Goal: Task Accomplishment & Management: Manage account settings

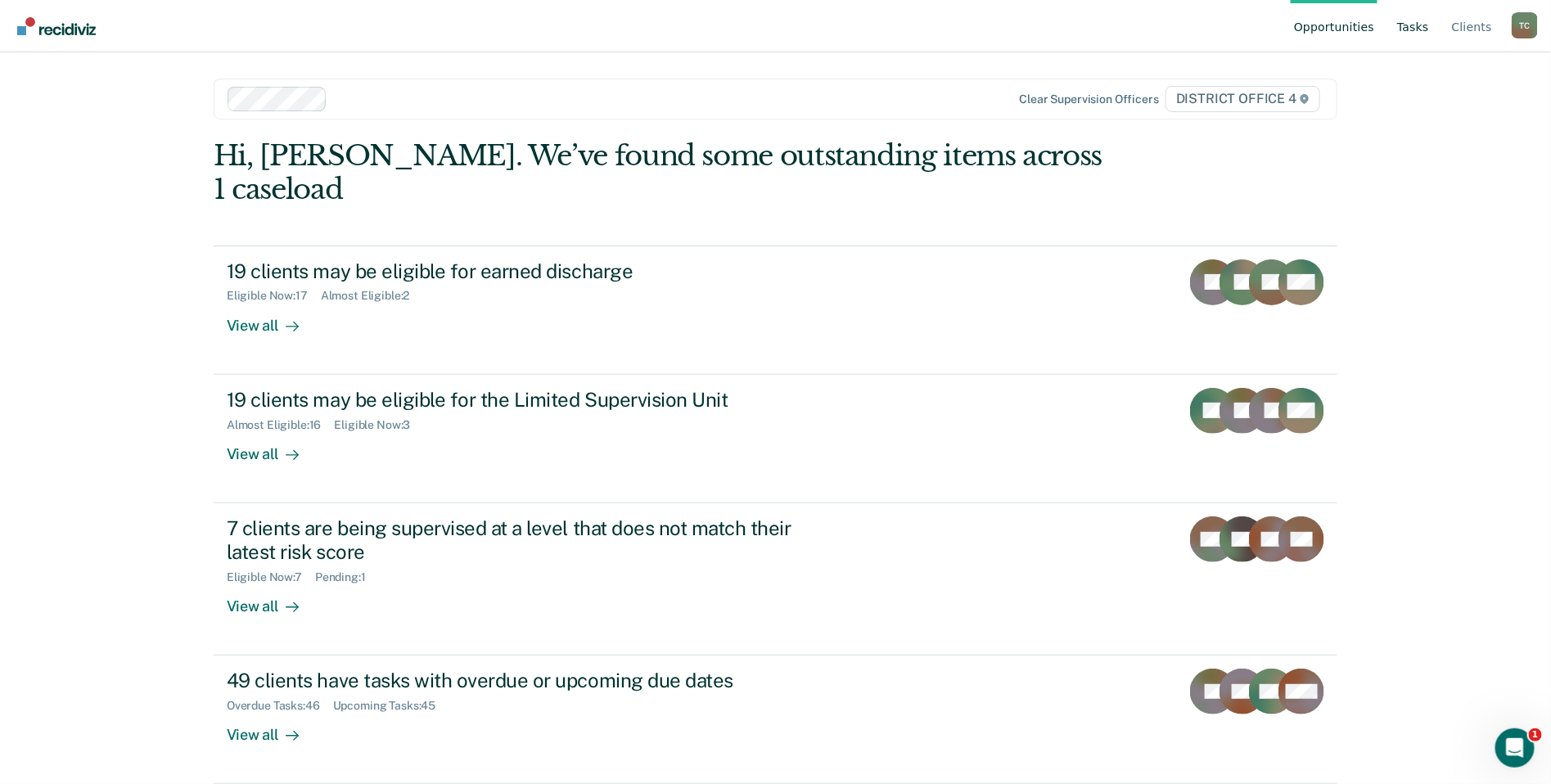
click at [1428, 19] on link "Tasks" at bounding box center [1413, 26] width 38 height 53
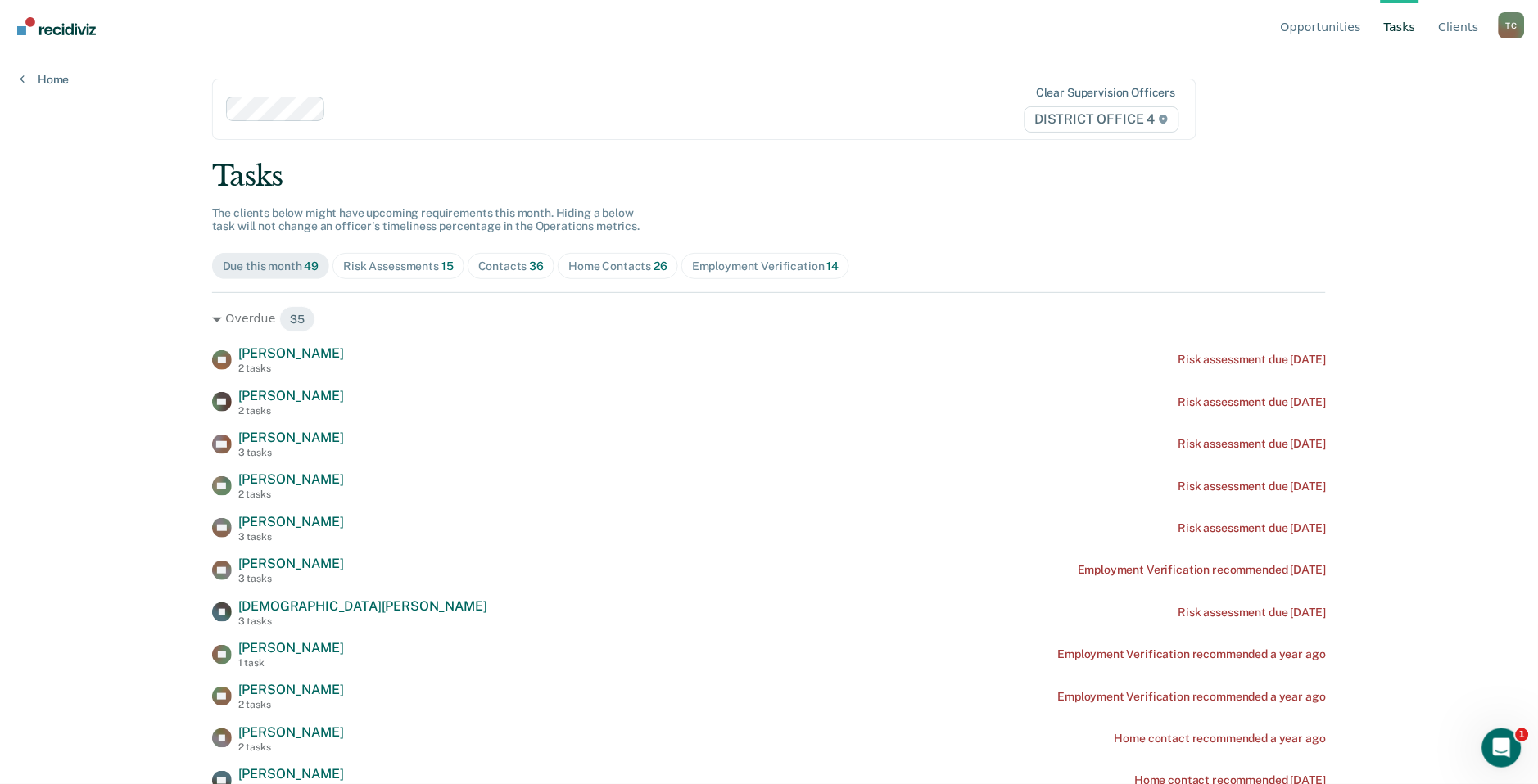
click at [388, 255] on span "Risk Assessments 15" at bounding box center [397, 265] width 131 height 26
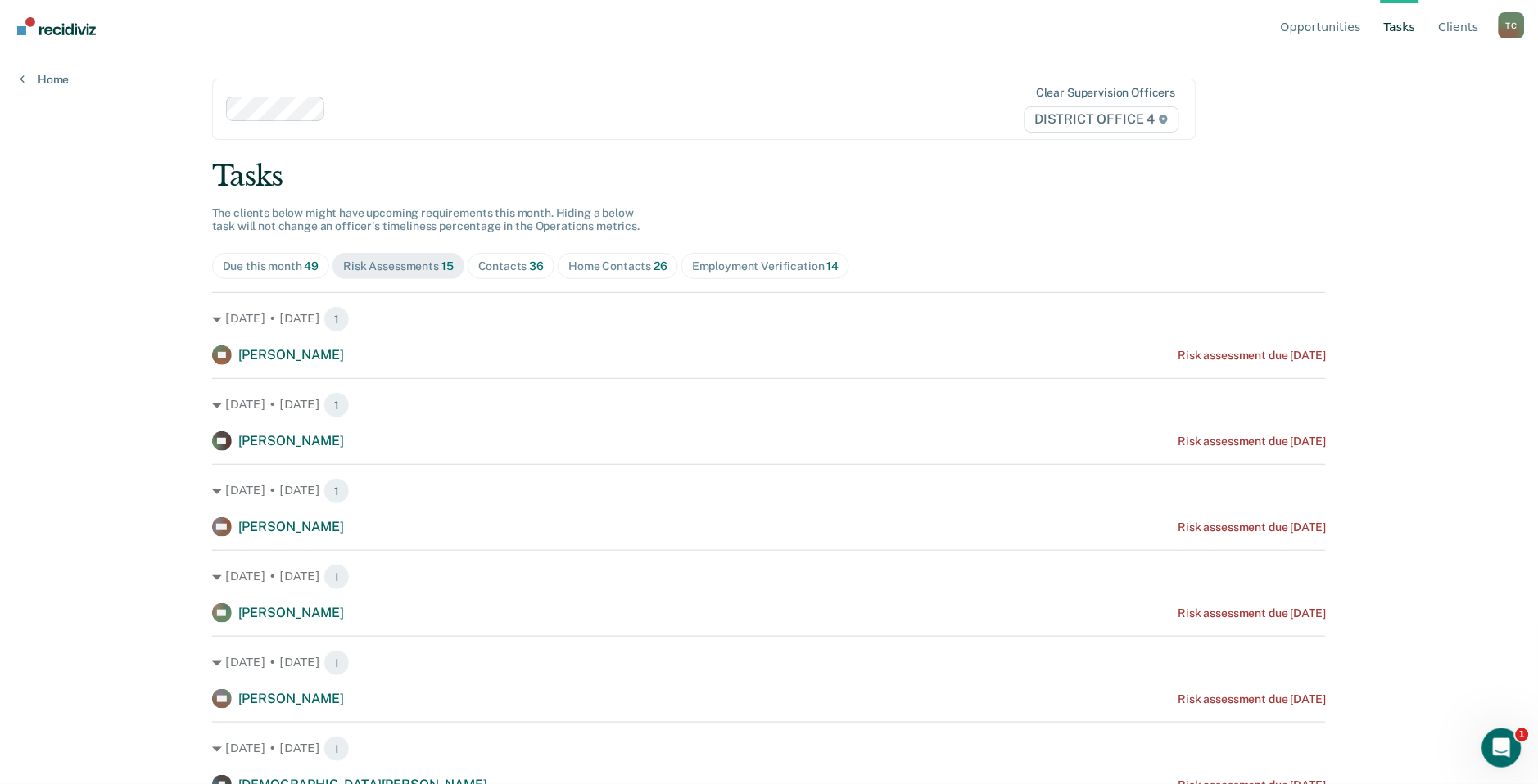
click at [518, 266] on div "Contacts 36" at bounding box center [510, 266] width 66 height 14
click at [606, 266] on div "Home Contacts 26" at bounding box center [617, 266] width 99 height 14
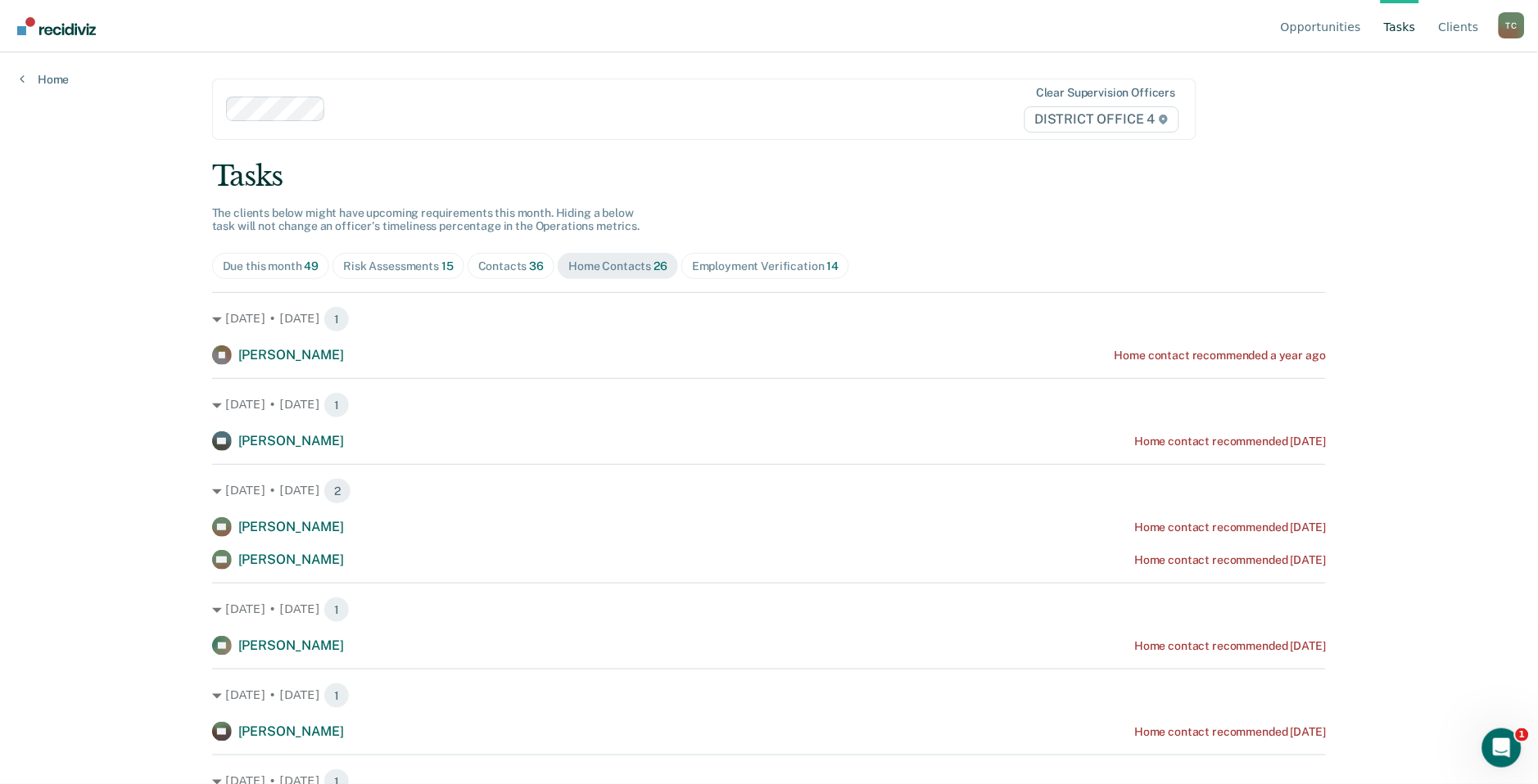
click at [484, 262] on div "Contacts 36" at bounding box center [510, 266] width 66 height 14
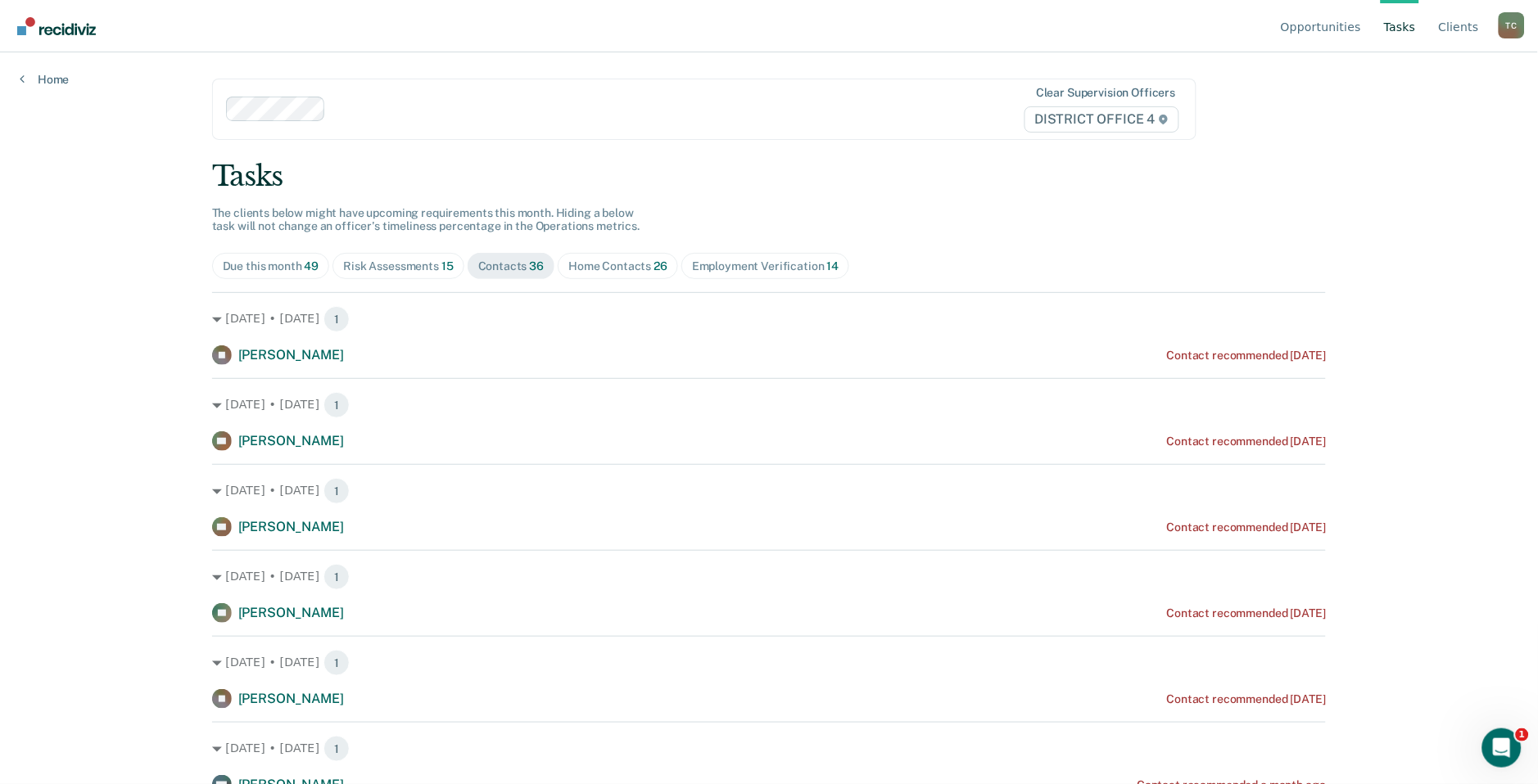
click at [637, 268] on div "Home Contacts 26" at bounding box center [617, 266] width 99 height 14
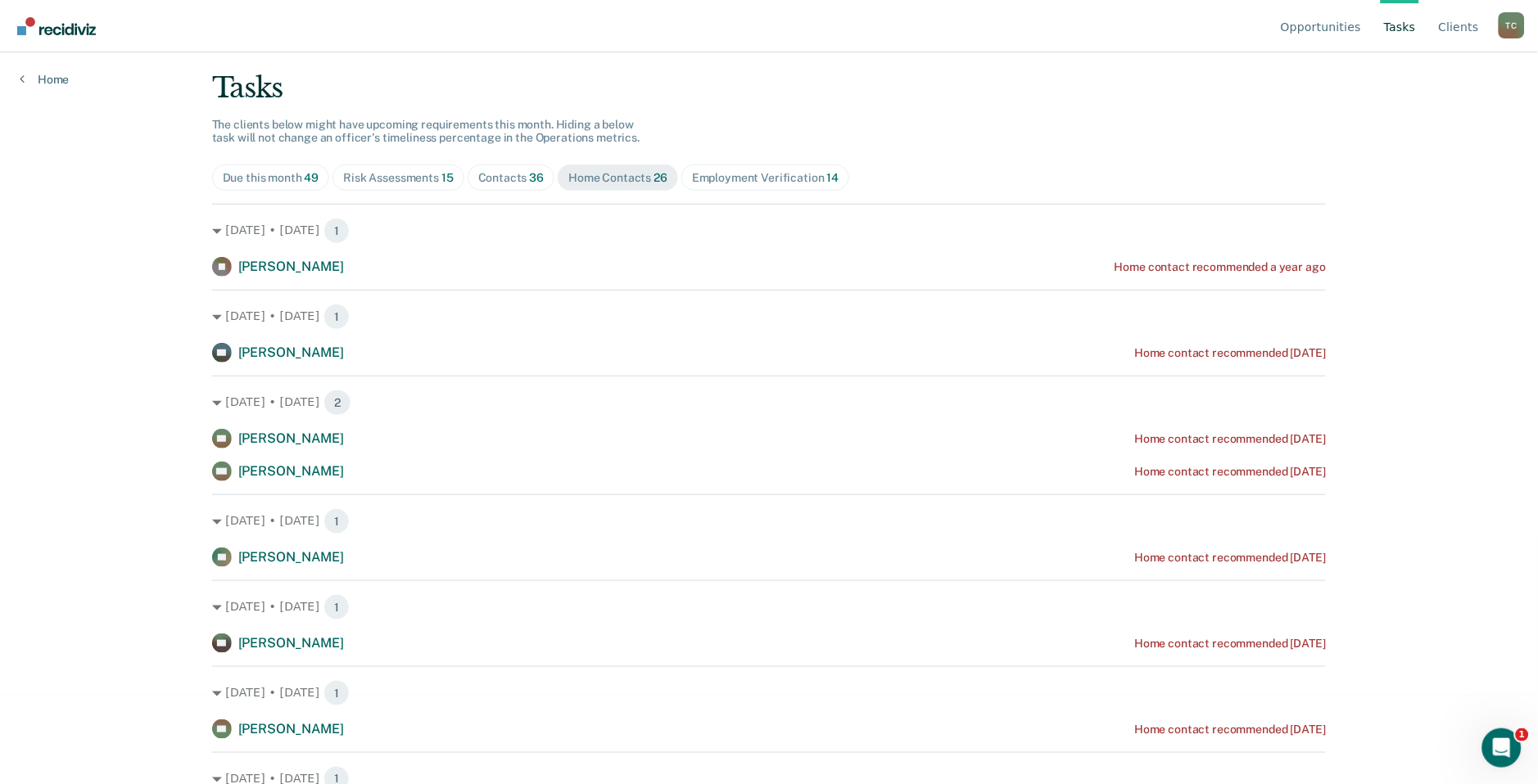
scroll to position [273, 0]
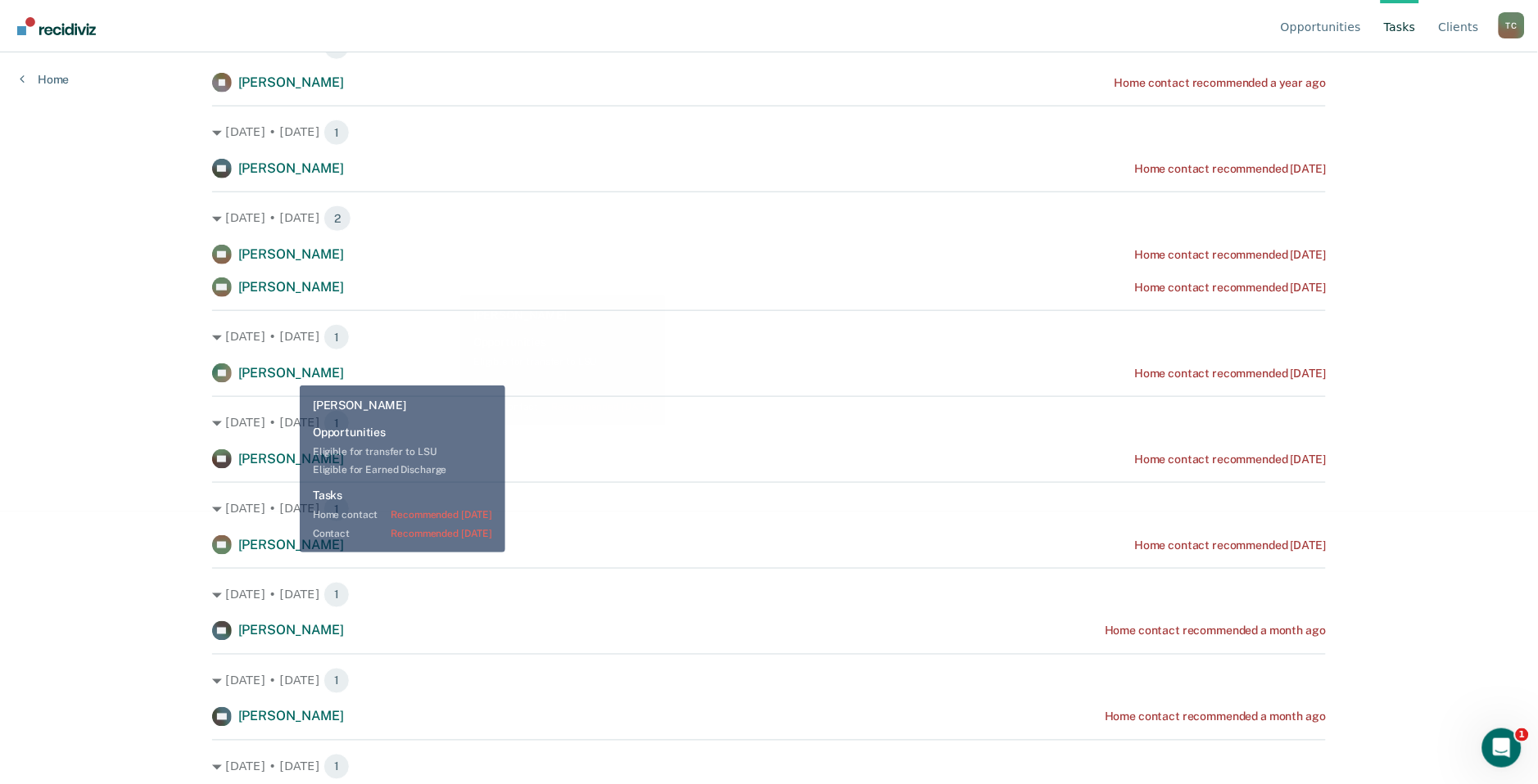
click at [279, 375] on span "[PERSON_NAME]" at bounding box center [291, 372] width 105 height 15
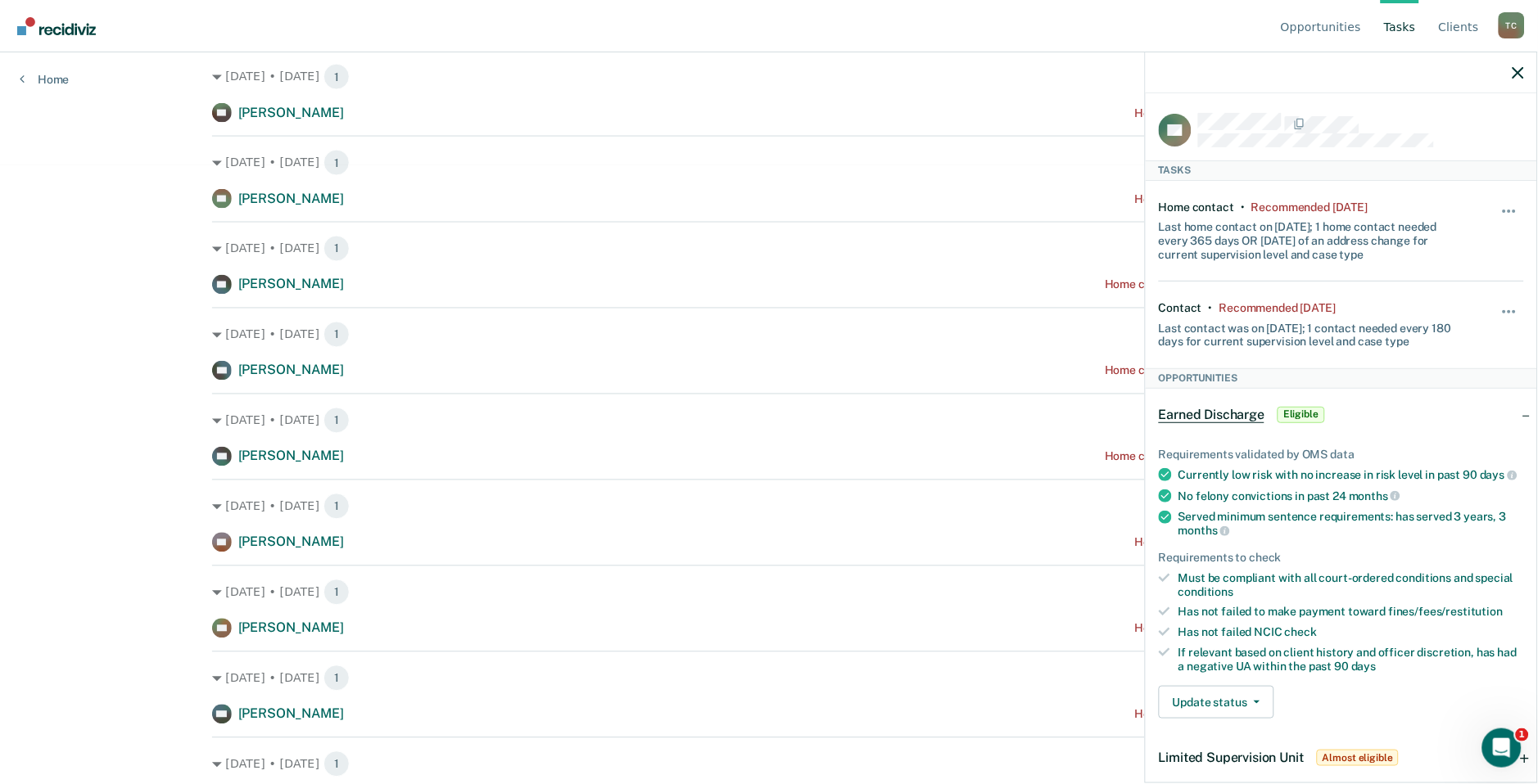
scroll to position [818, 0]
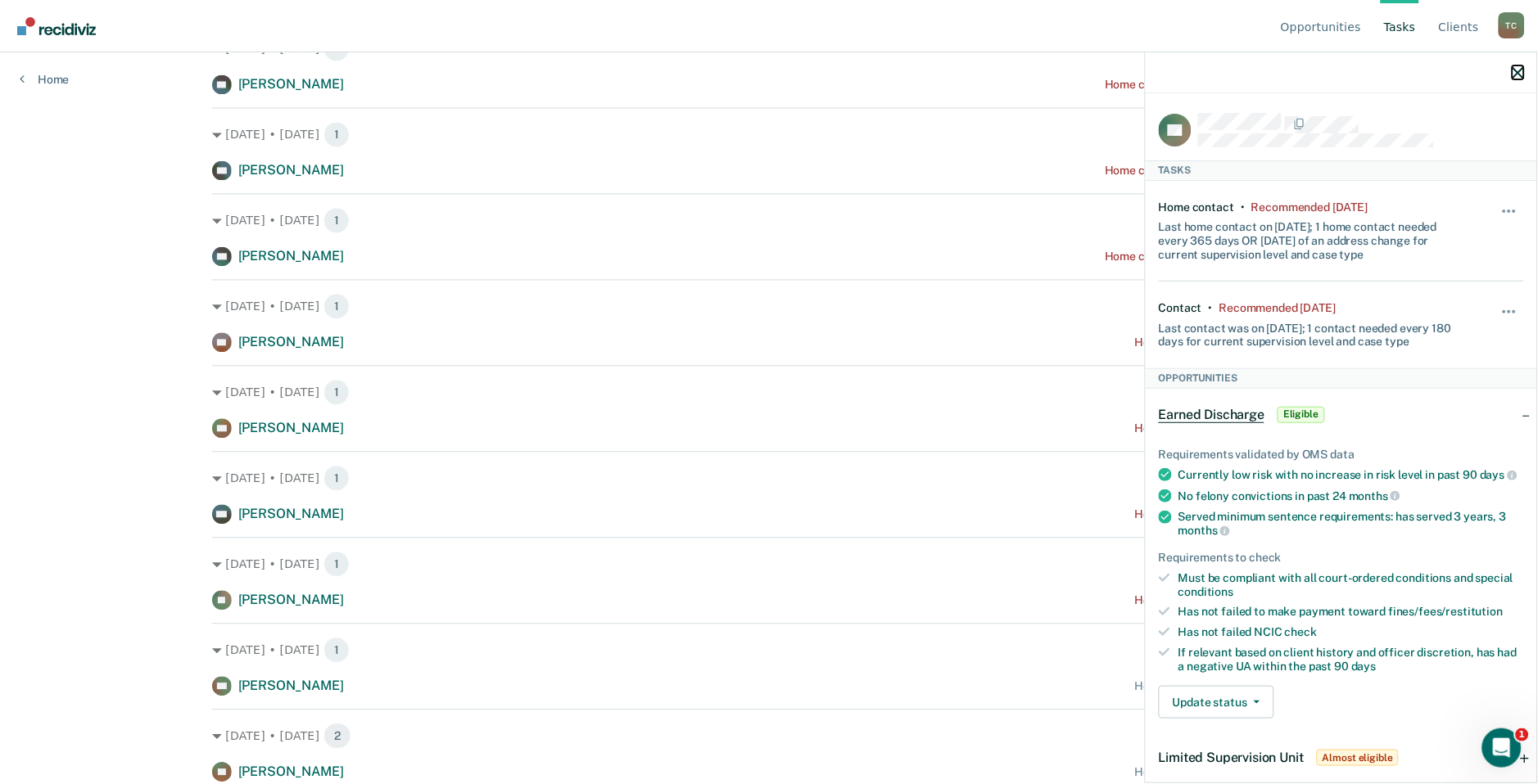
drag, startPoint x: 1524, startPoint y: 78, endPoint x: 1500, endPoint y: 84, distance: 24.7
click at [1524, 78] on icon "button" at bounding box center [1518, 73] width 11 height 11
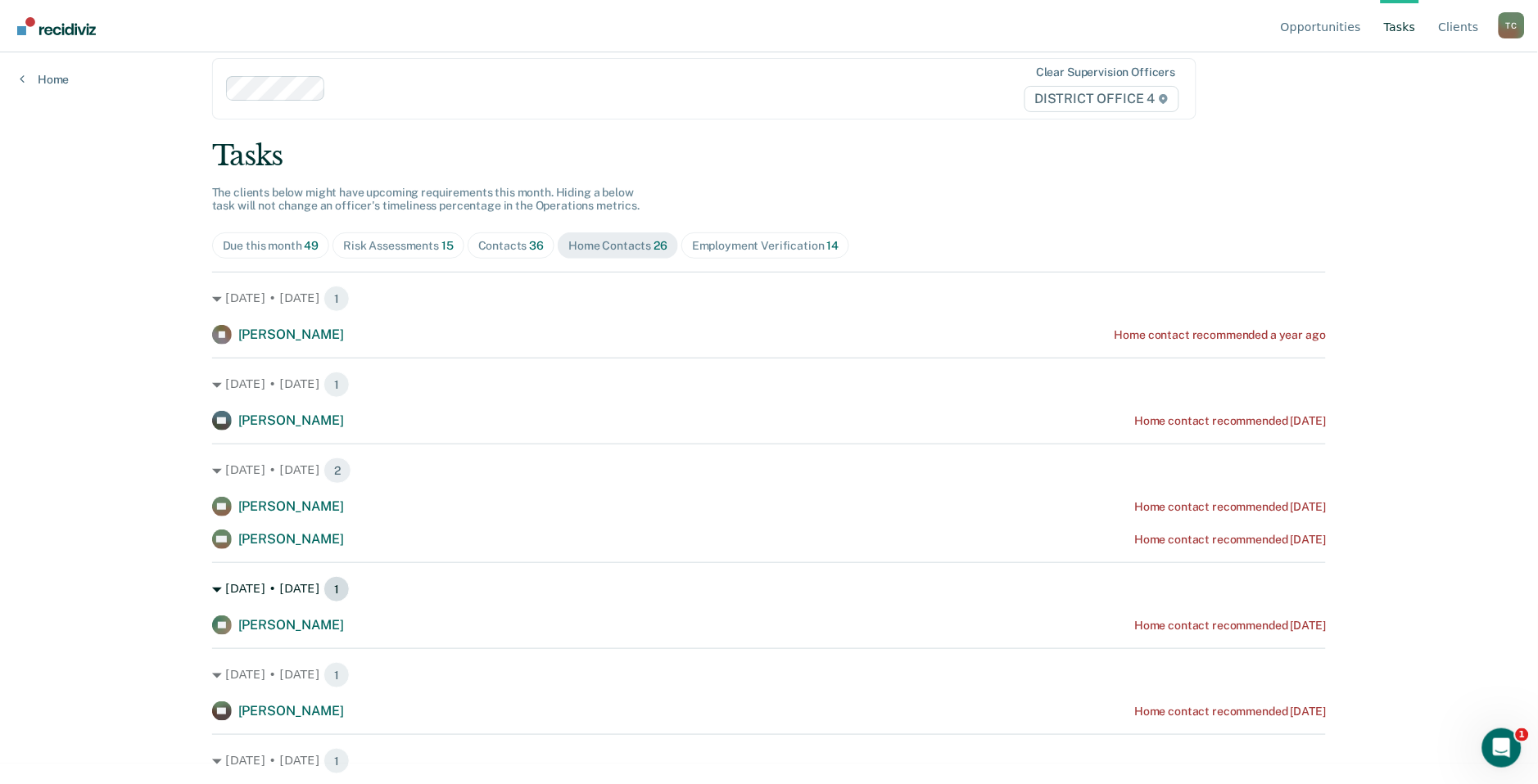
scroll to position [0, 0]
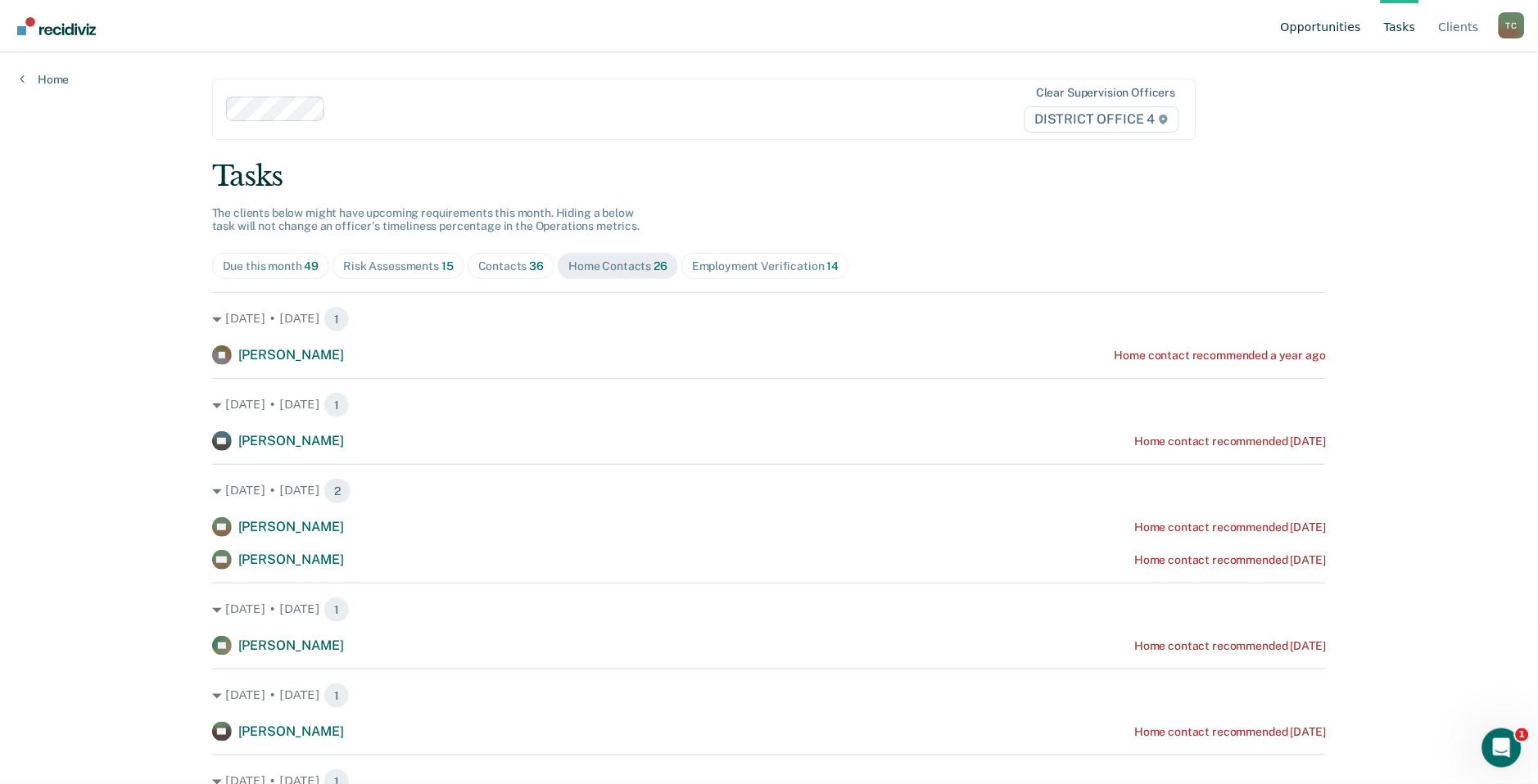
click at [1328, 26] on link "Opportunities" at bounding box center [1321, 26] width 87 height 53
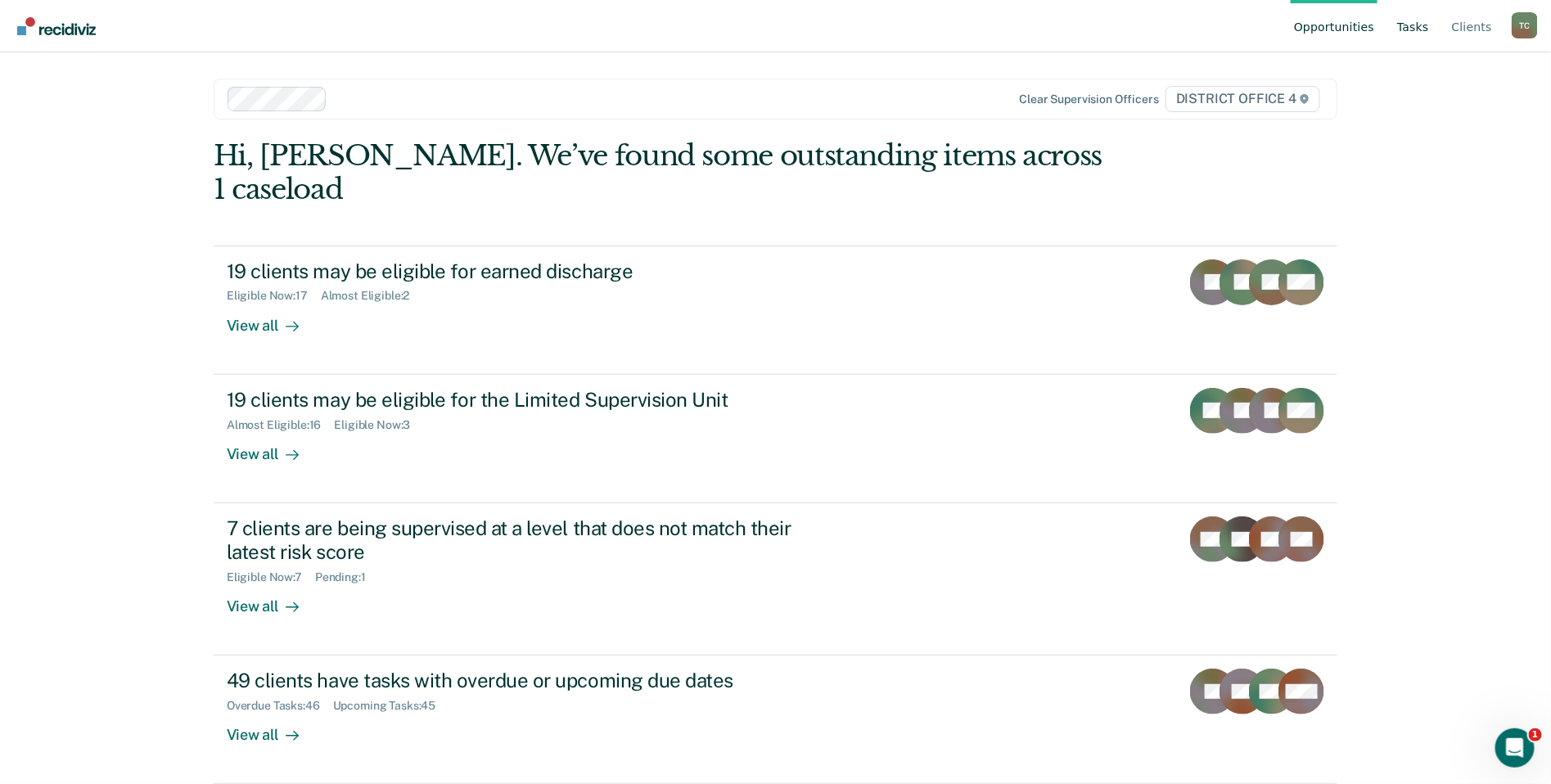
click at [1429, 27] on link "Tasks" at bounding box center [1413, 26] width 38 height 53
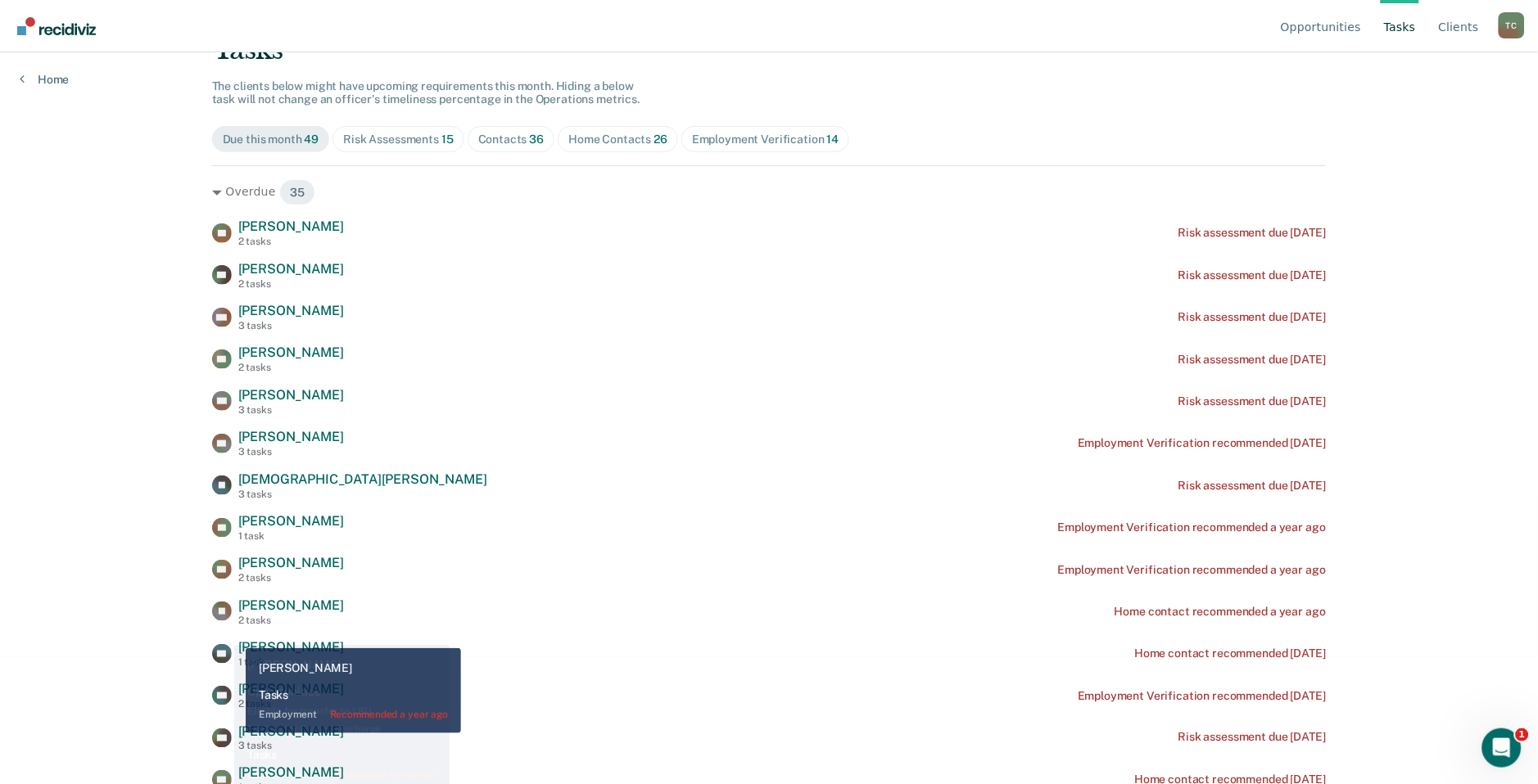
scroll to position [273, 0]
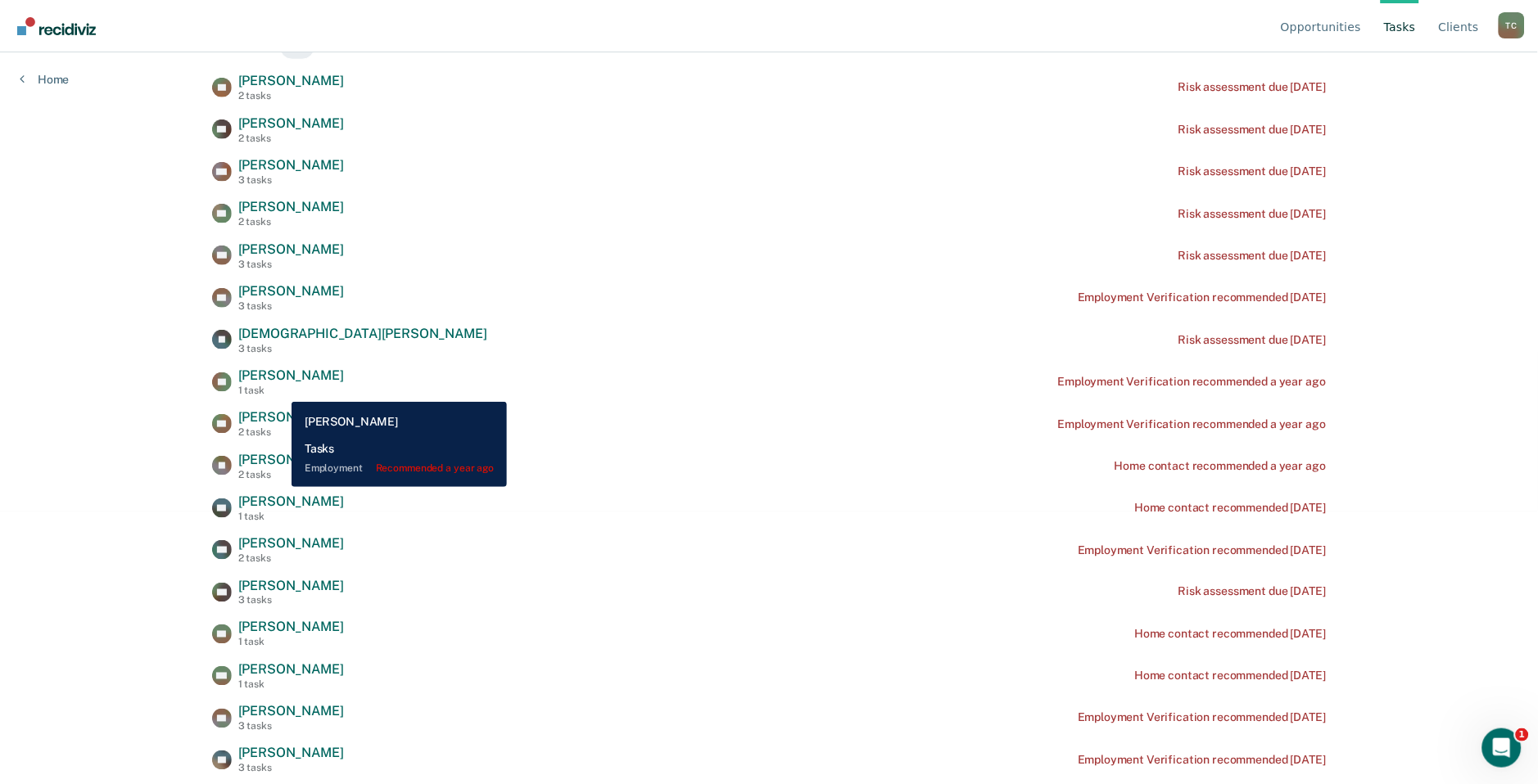
click at [280, 388] on div "Lora Rinner 1 task" at bounding box center [291, 382] width 105 height 29
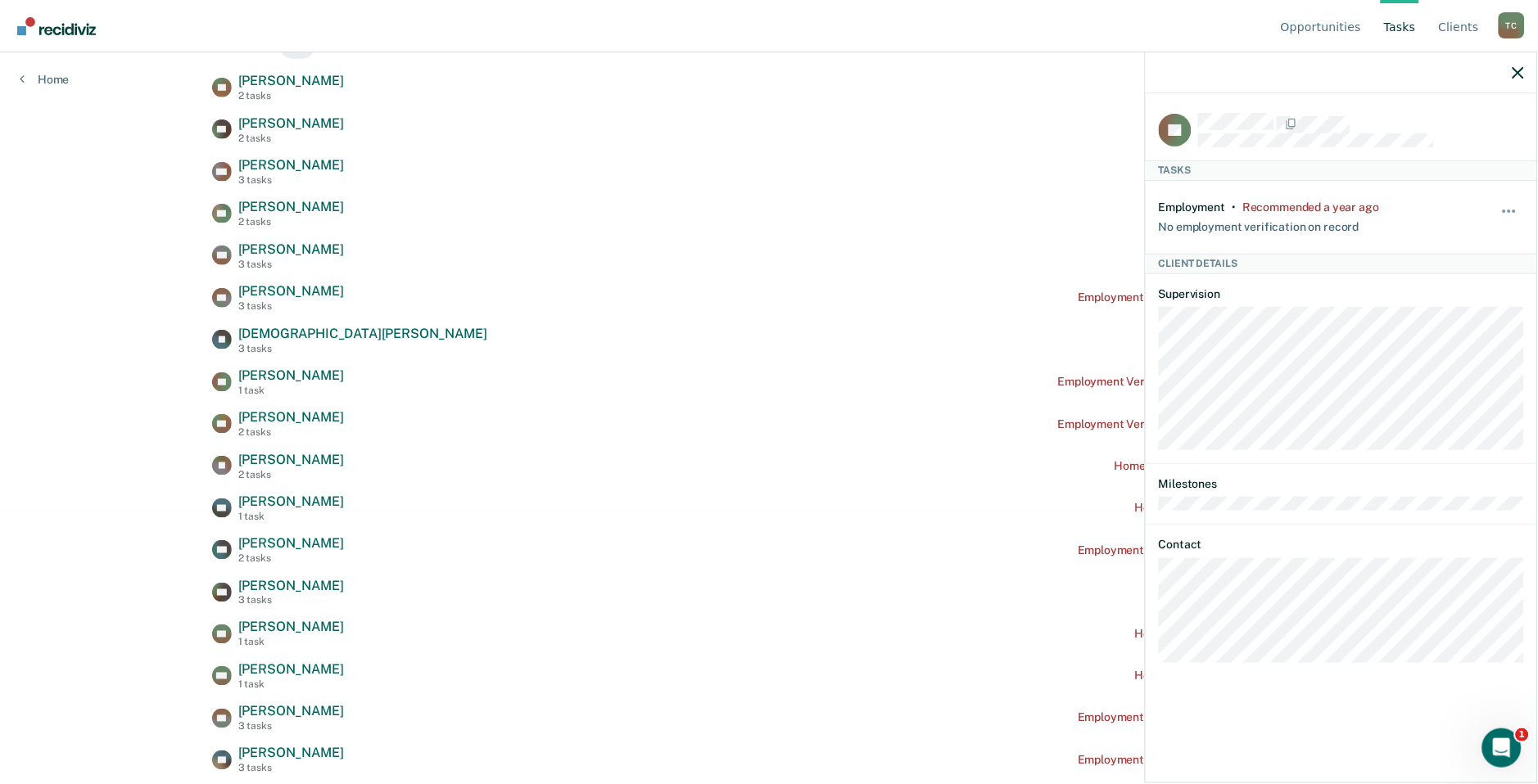
click at [1525, 213] on div "LR Tasks Employment • Recommended a year ago No employment verification on reco…" at bounding box center [1341, 436] width 392 height 686
click at [1515, 210] on span "button" at bounding box center [1513, 211] width 3 height 3
click at [1447, 341] on button "90 days" at bounding box center [1464, 341] width 118 height 26
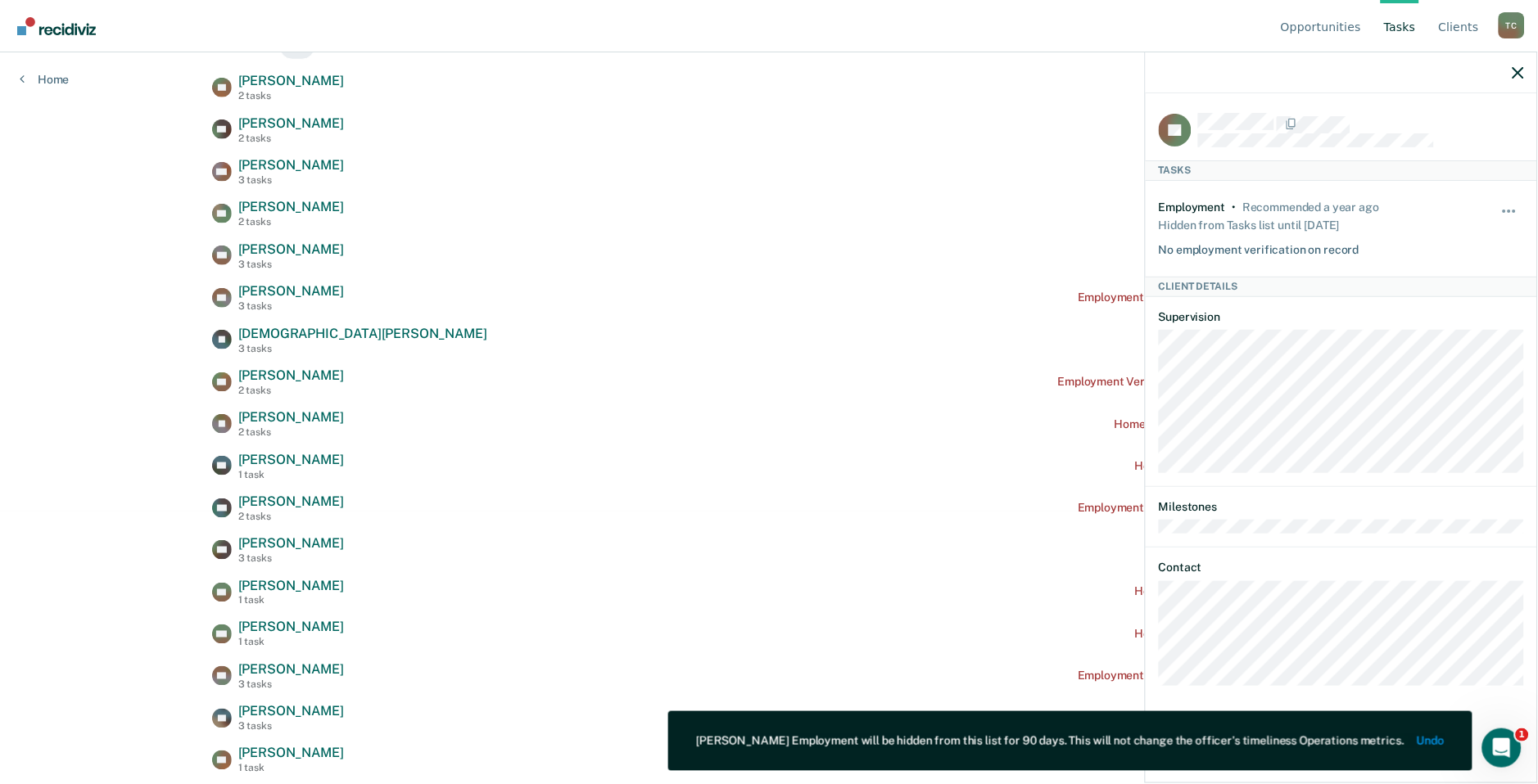
click at [88, 304] on div "Opportunities Tasks Client s Todd, Casey T C Profile How it works Log Out Home …" at bounding box center [769, 119] width 1538 height 784
click at [1511, 74] on div at bounding box center [1341, 73] width 392 height 41
click at [1508, 74] on div at bounding box center [1341, 73] width 392 height 41
click at [1517, 71] on icon "button" at bounding box center [1518, 73] width 11 height 11
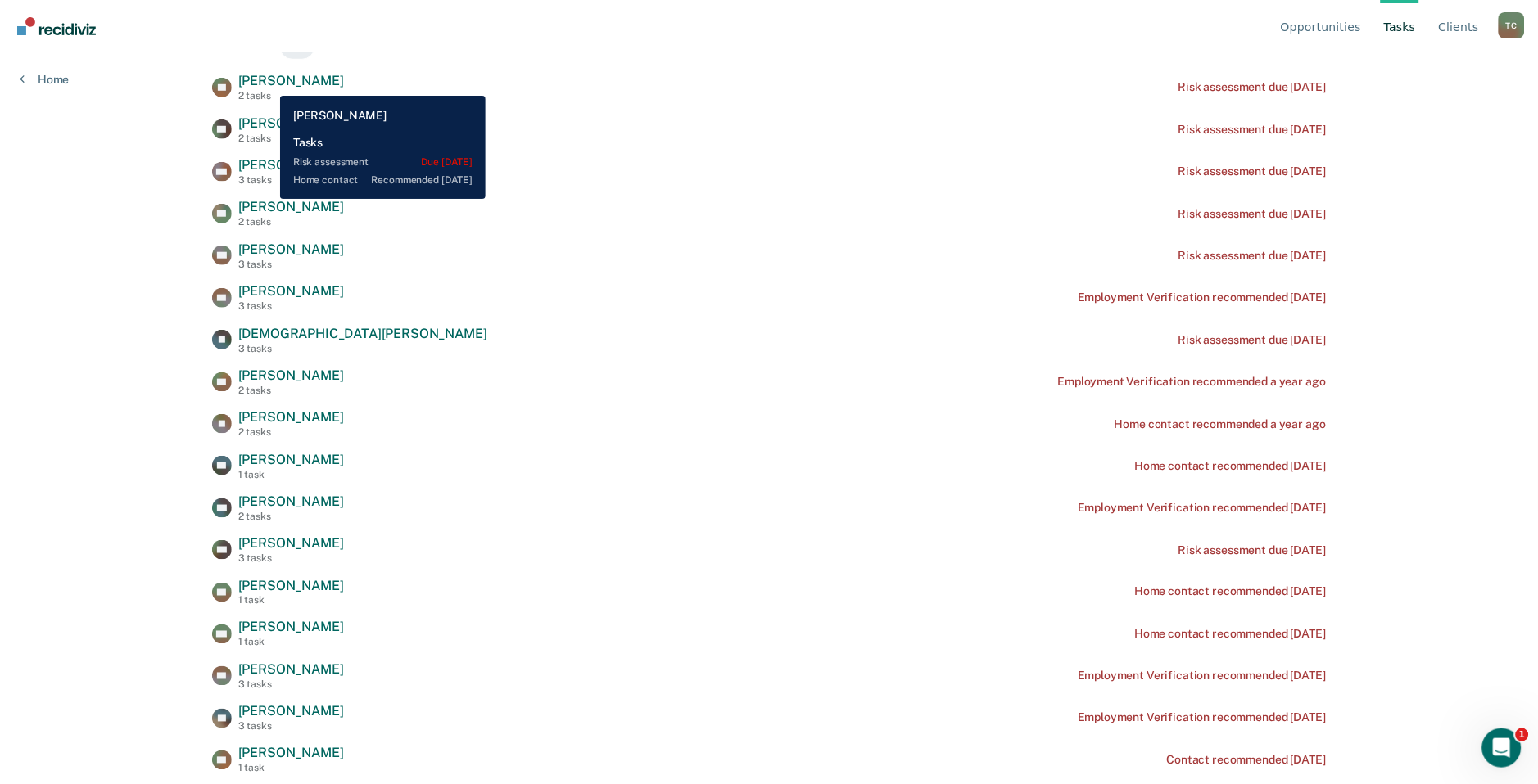
click at [268, 83] on span "[PERSON_NAME]" at bounding box center [291, 80] width 105 height 15
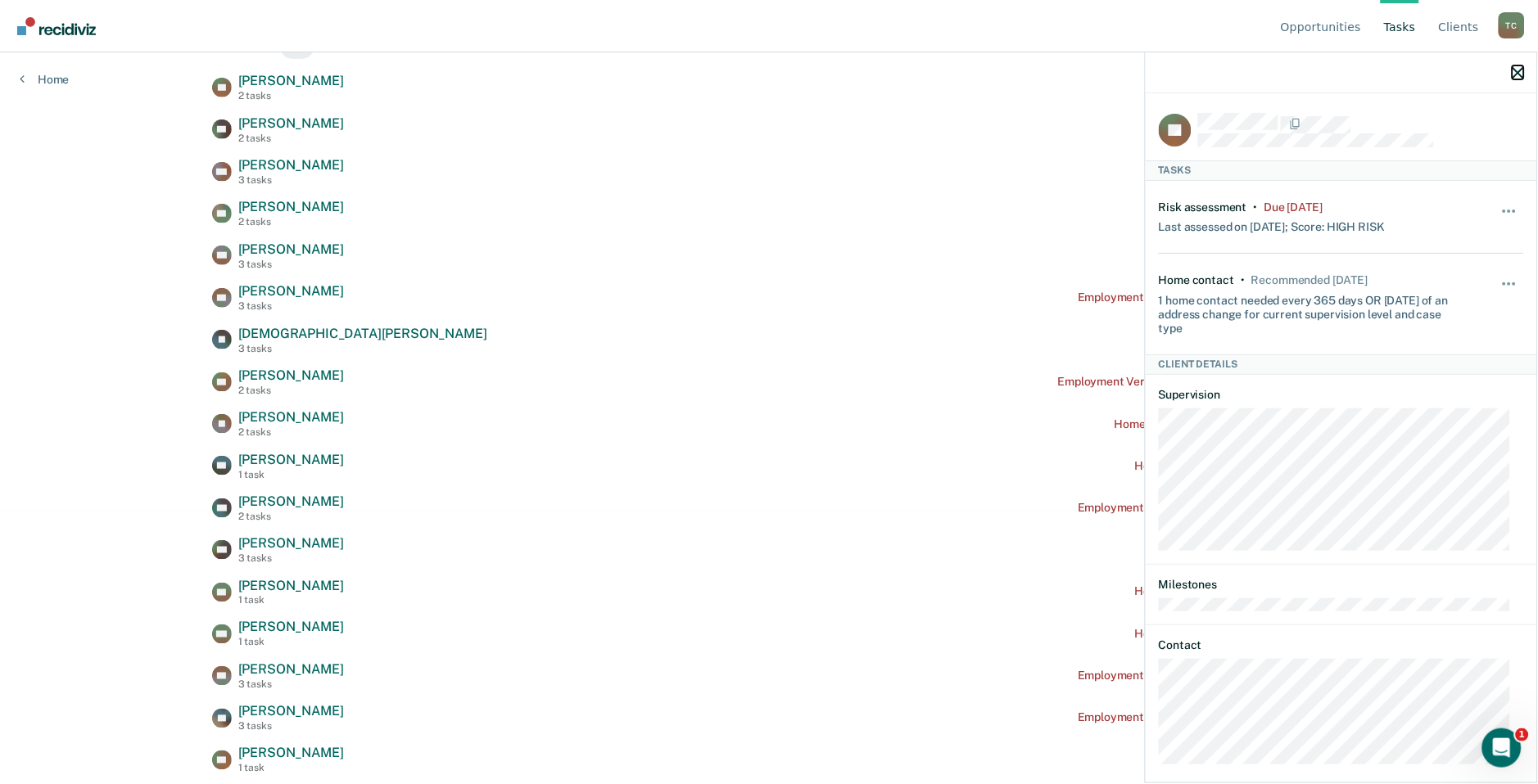
drag, startPoint x: 1521, startPoint y: 75, endPoint x: 1503, endPoint y: 82, distance: 19.3
click at [1521, 75] on icon "button" at bounding box center [1518, 73] width 11 height 11
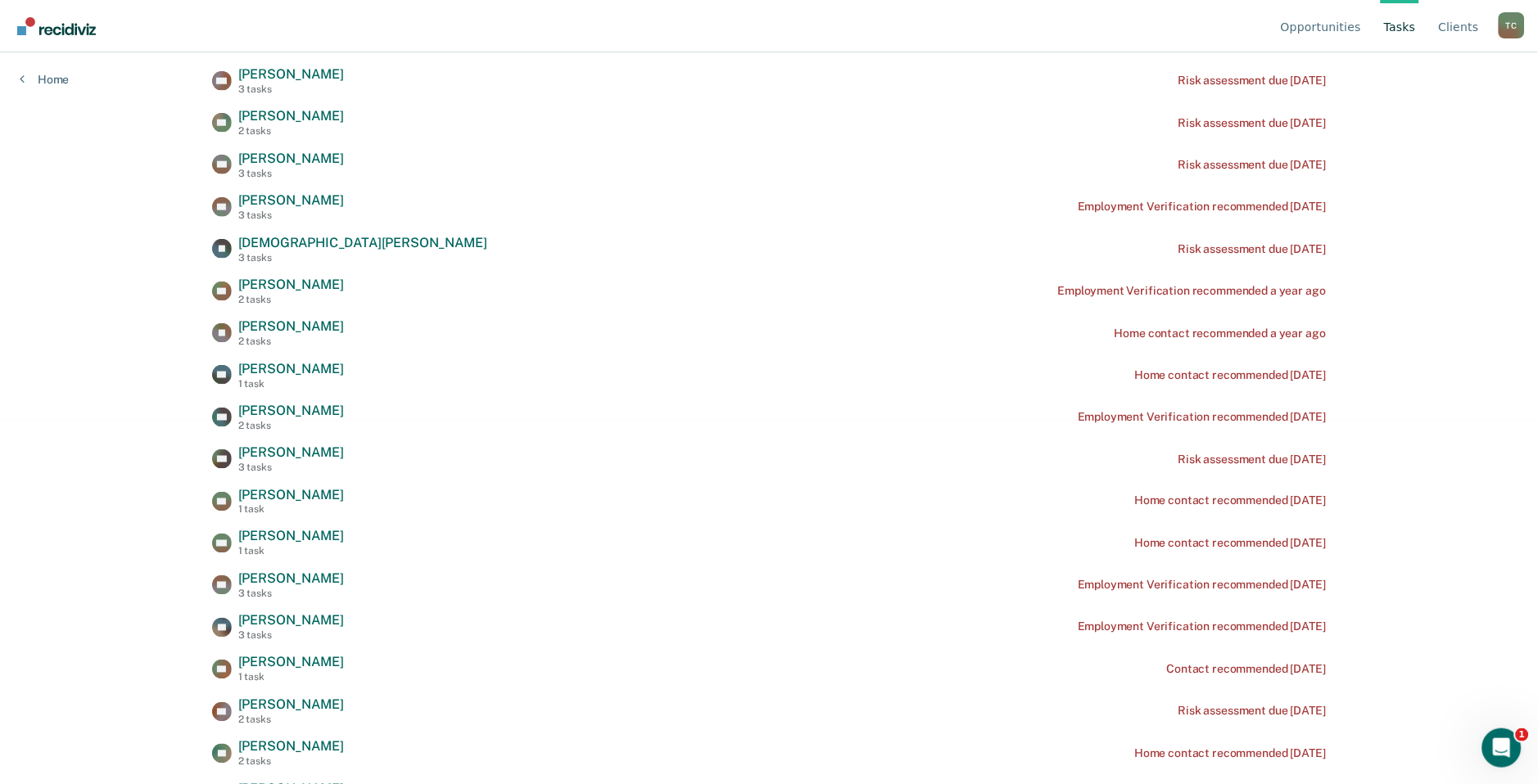
scroll to position [455, 0]
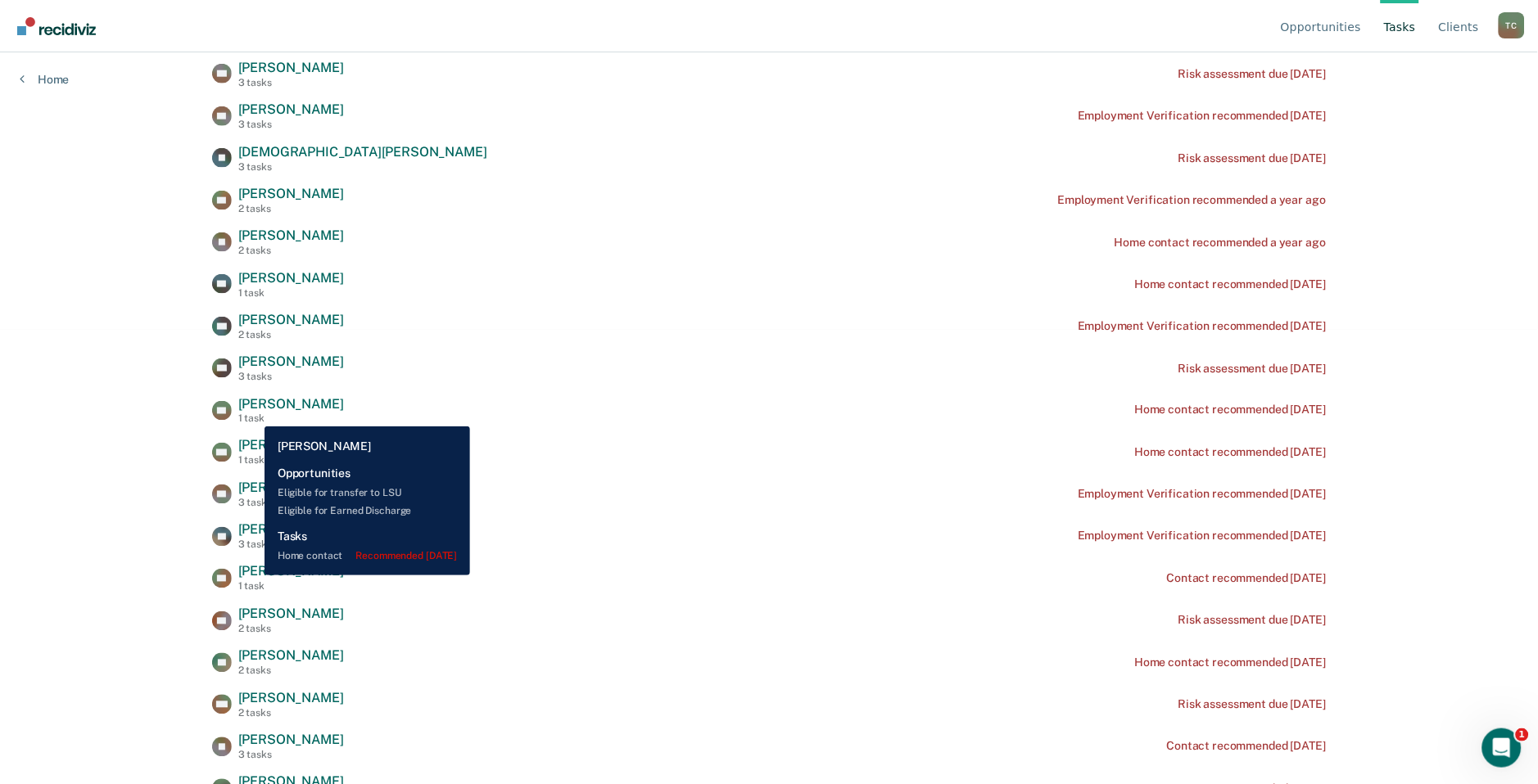
click at [252, 412] on span "[PERSON_NAME]" at bounding box center [291, 404] width 105 height 15
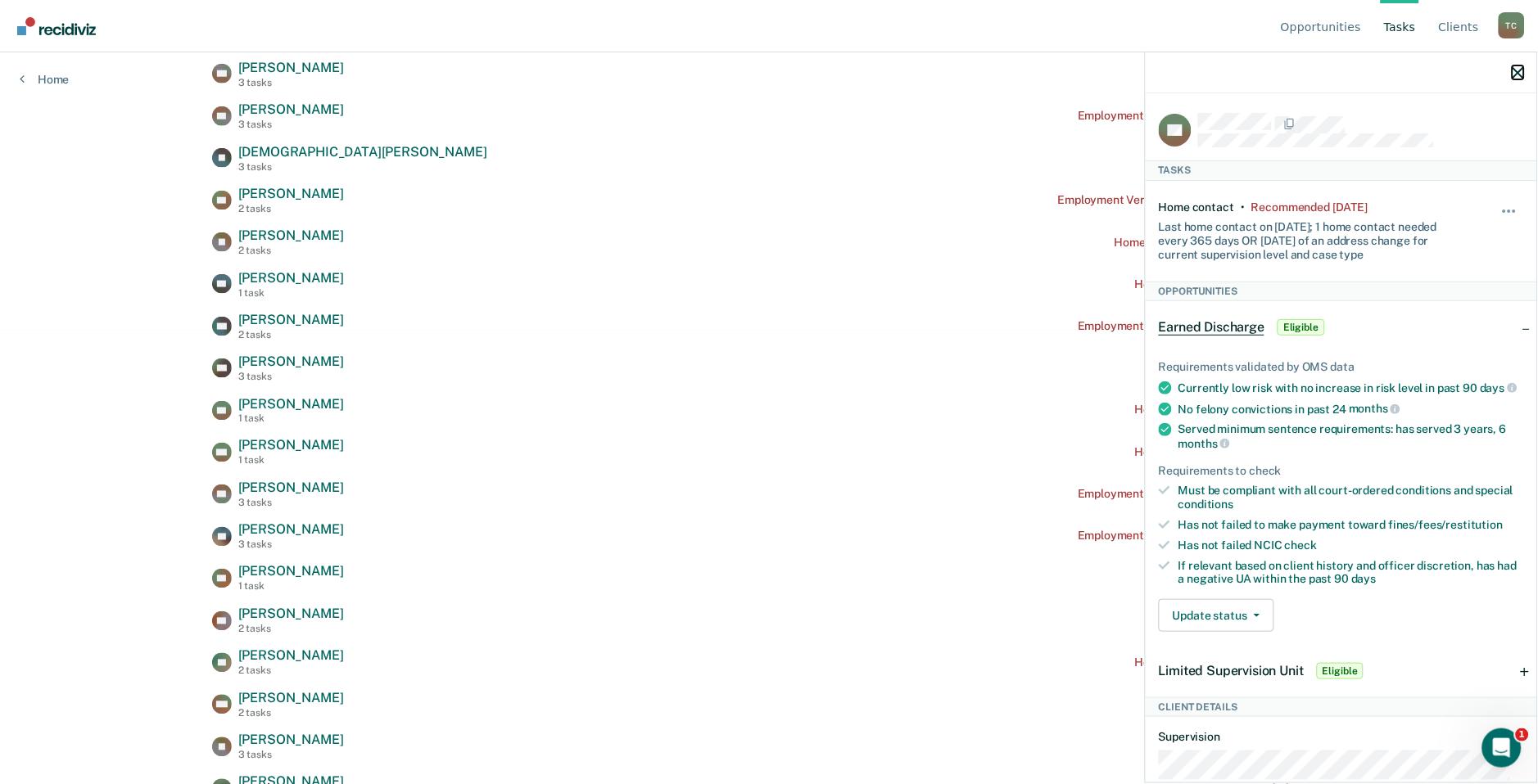
click at [1521, 70] on icon "button" at bounding box center [1518, 73] width 11 height 11
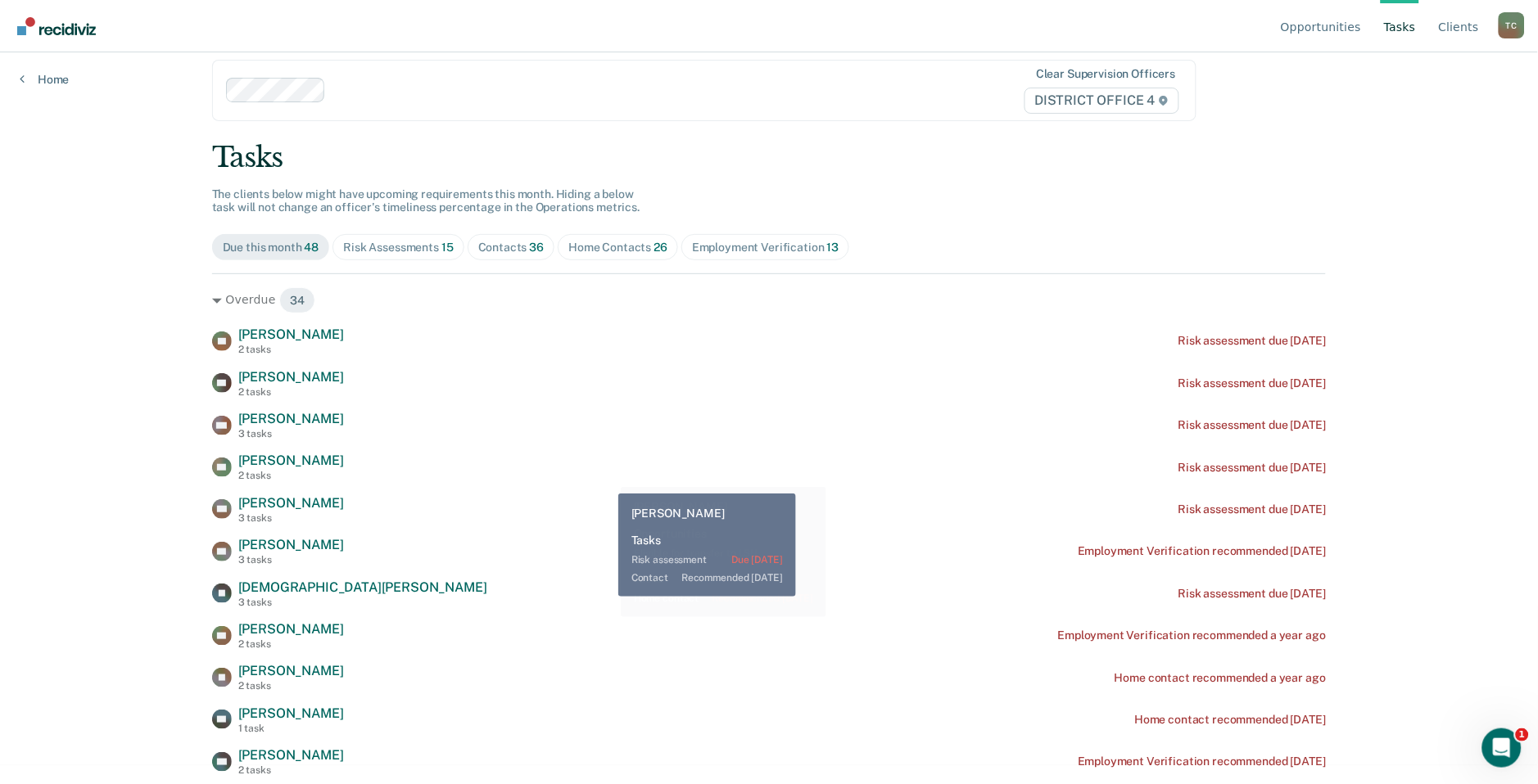
scroll to position [0, 0]
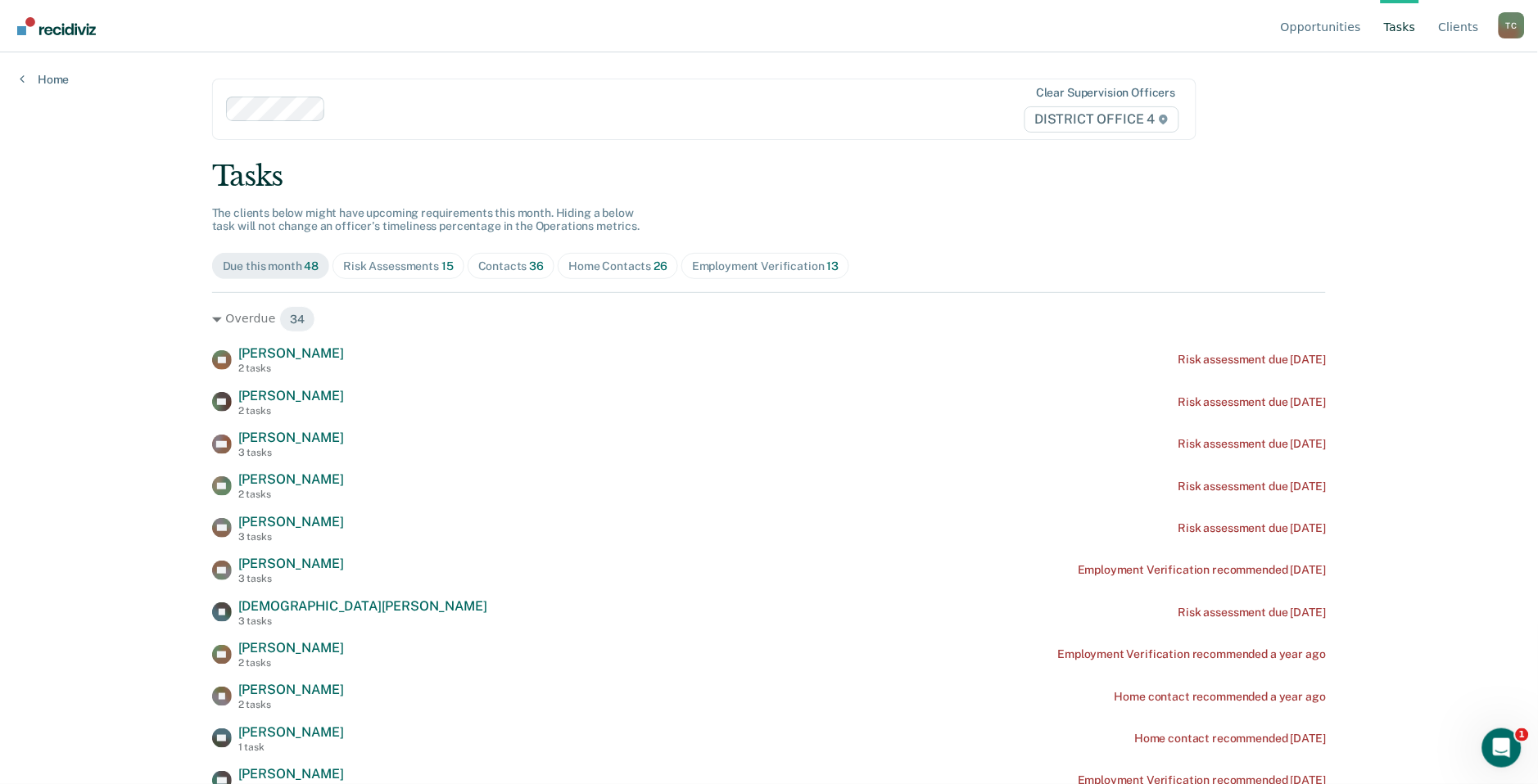
click at [634, 262] on div "Home Contacts 26" at bounding box center [617, 266] width 99 height 14
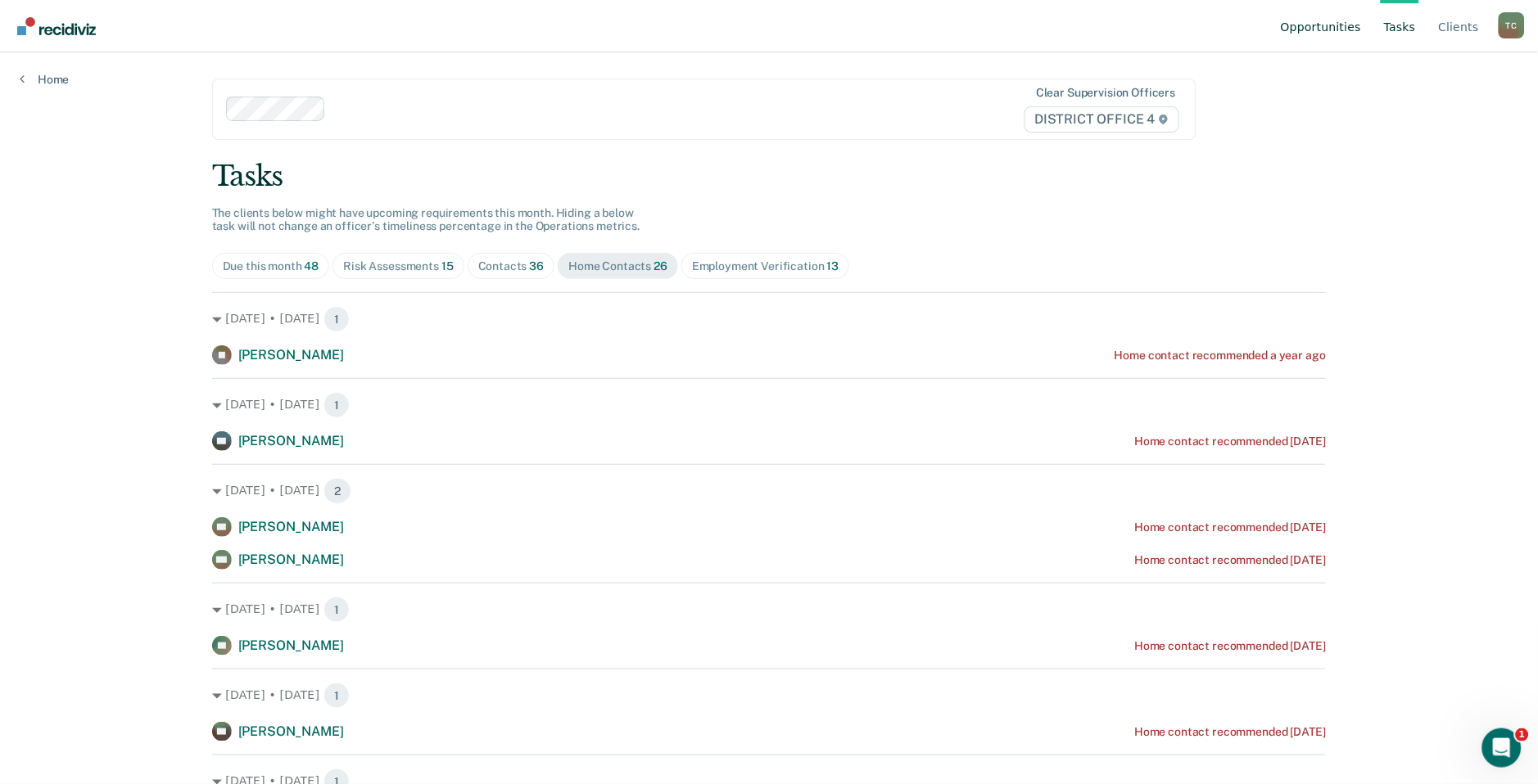
click at [1354, 21] on link "Opportunities" at bounding box center [1321, 26] width 87 height 53
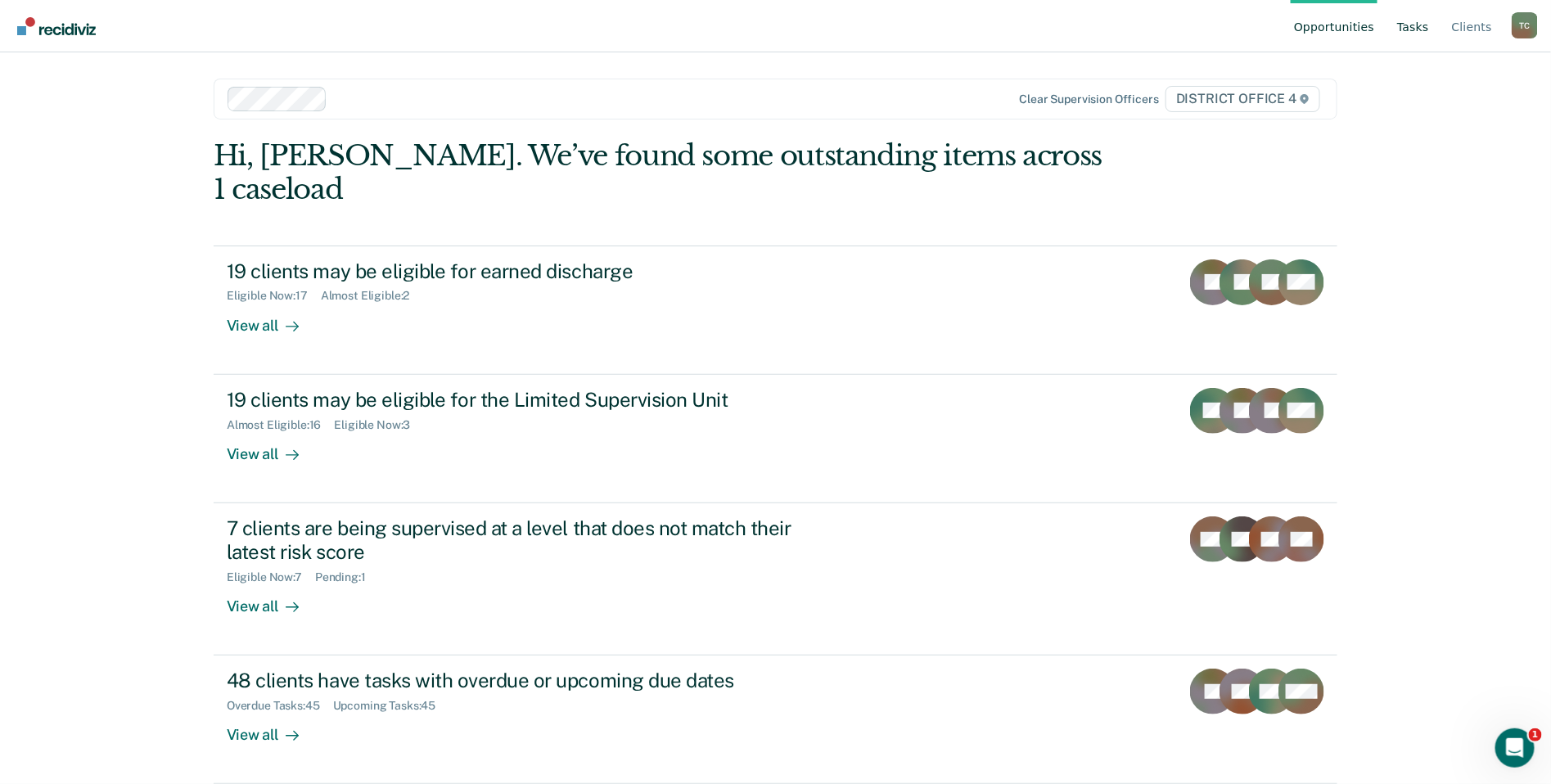
click at [1409, 20] on link "Tasks" at bounding box center [1413, 26] width 38 height 53
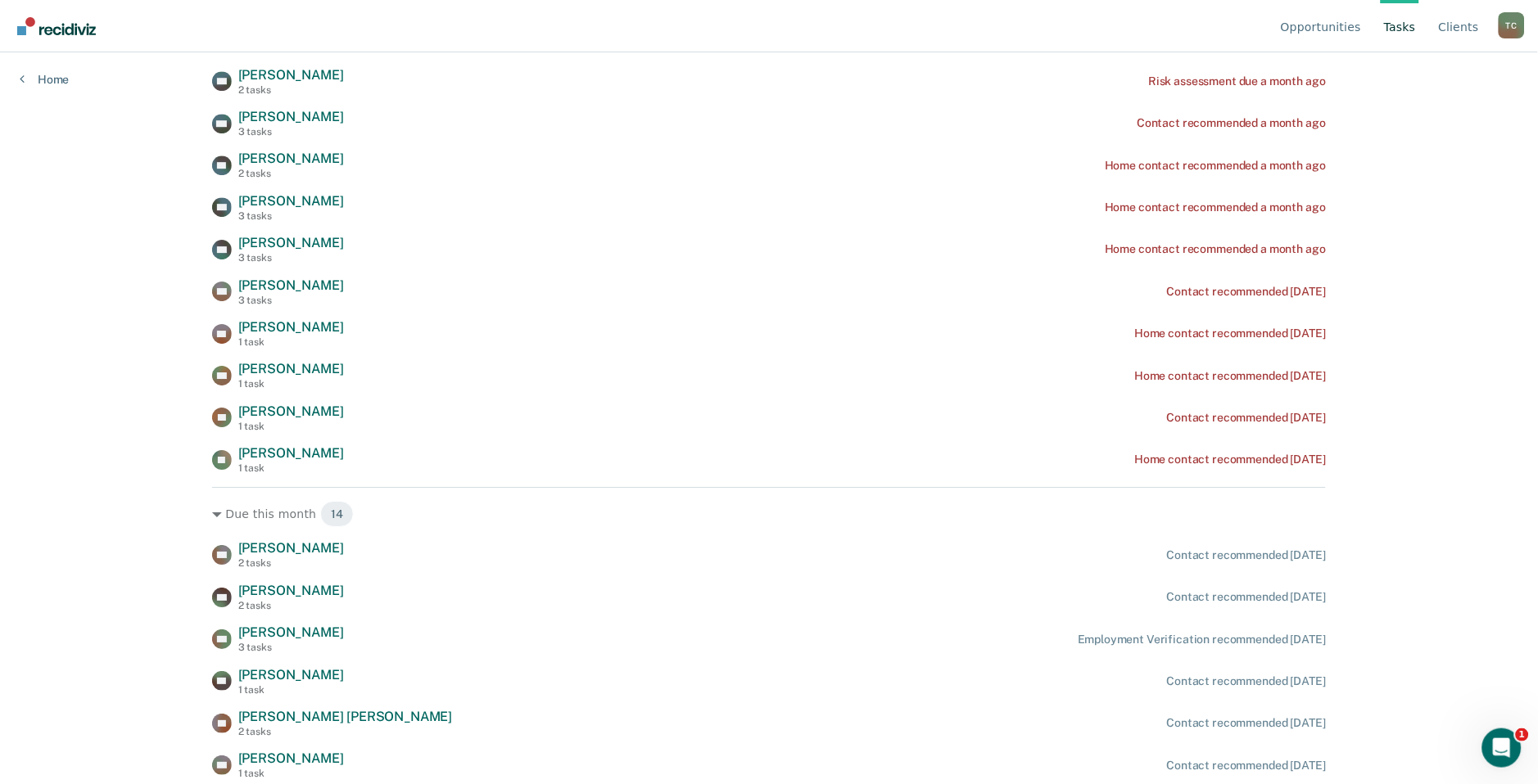
scroll to position [1000, 0]
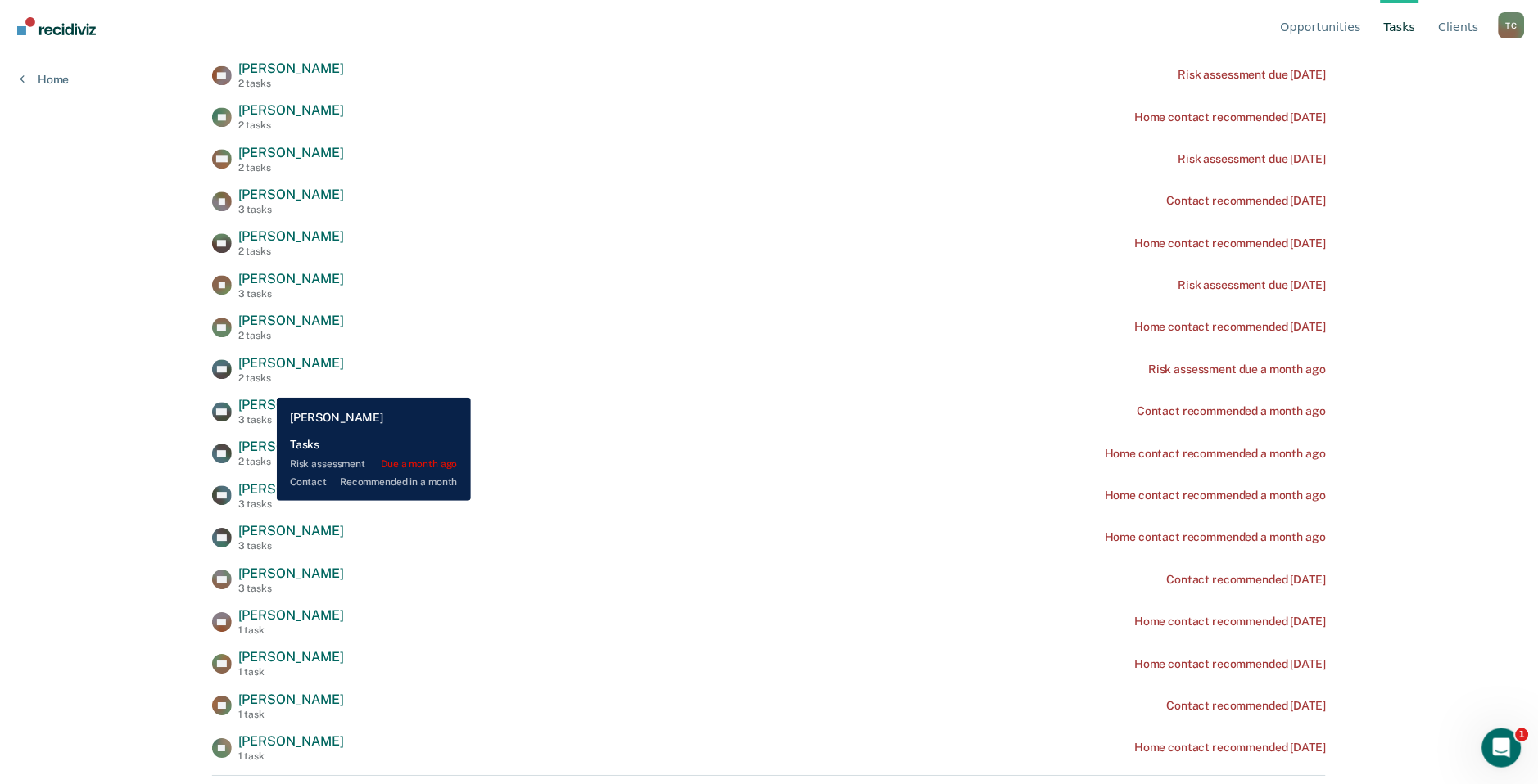
click at [264, 370] on span "[PERSON_NAME]" at bounding box center [291, 363] width 105 height 15
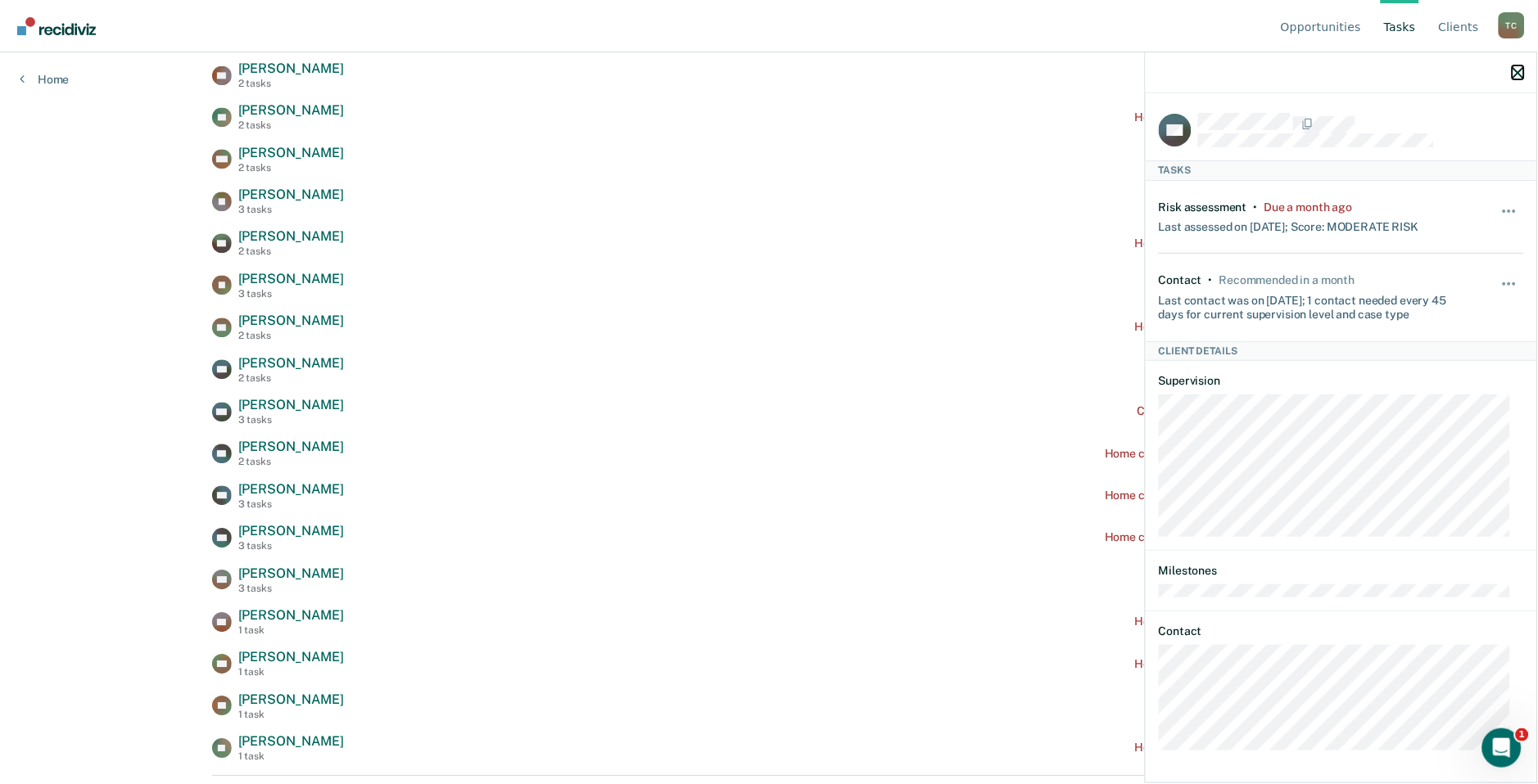
click at [1516, 74] on icon "button" at bounding box center [1518, 73] width 11 height 11
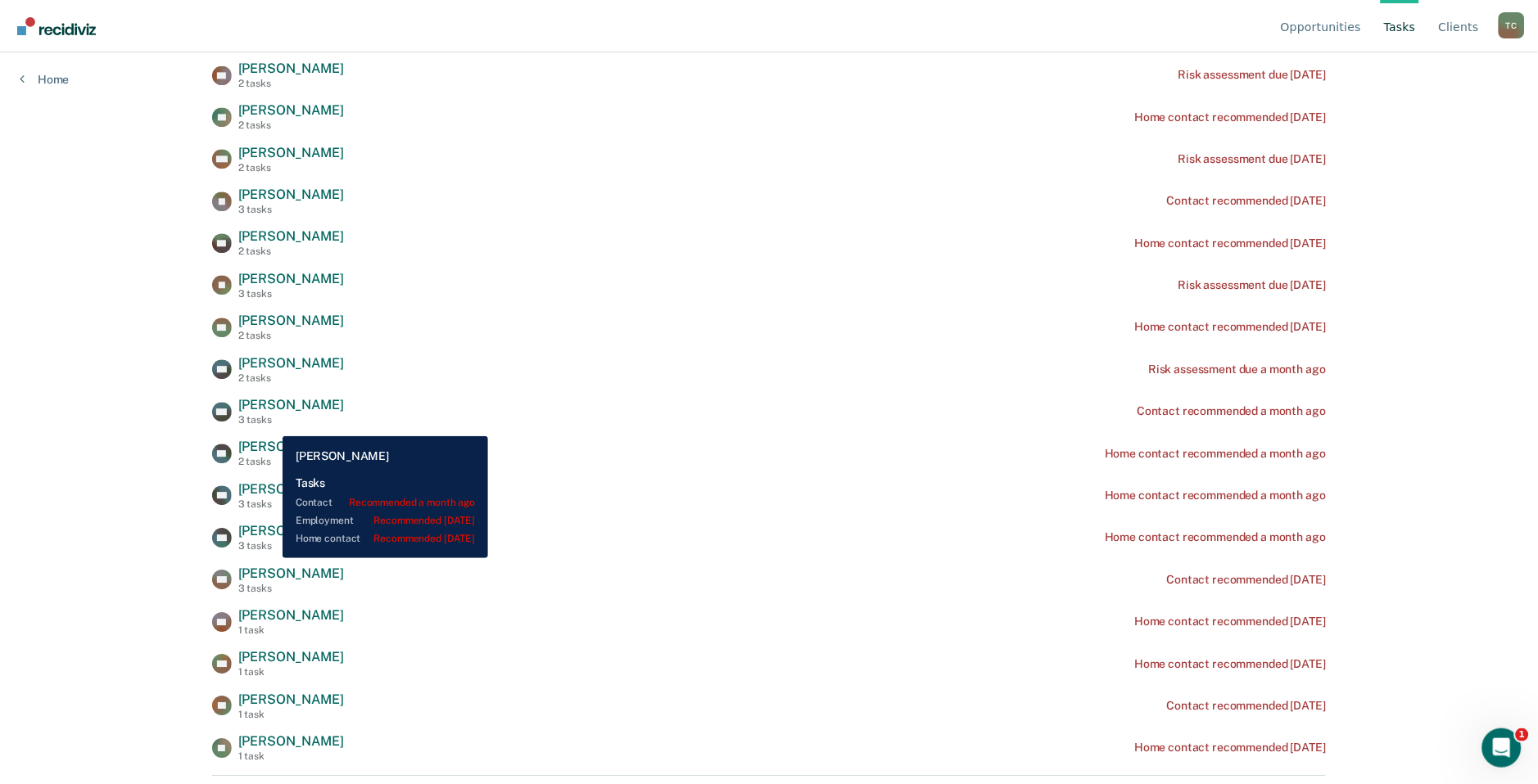
click at [270, 413] on span "[PERSON_NAME]" at bounding box center [291, 405] width 105 height 15
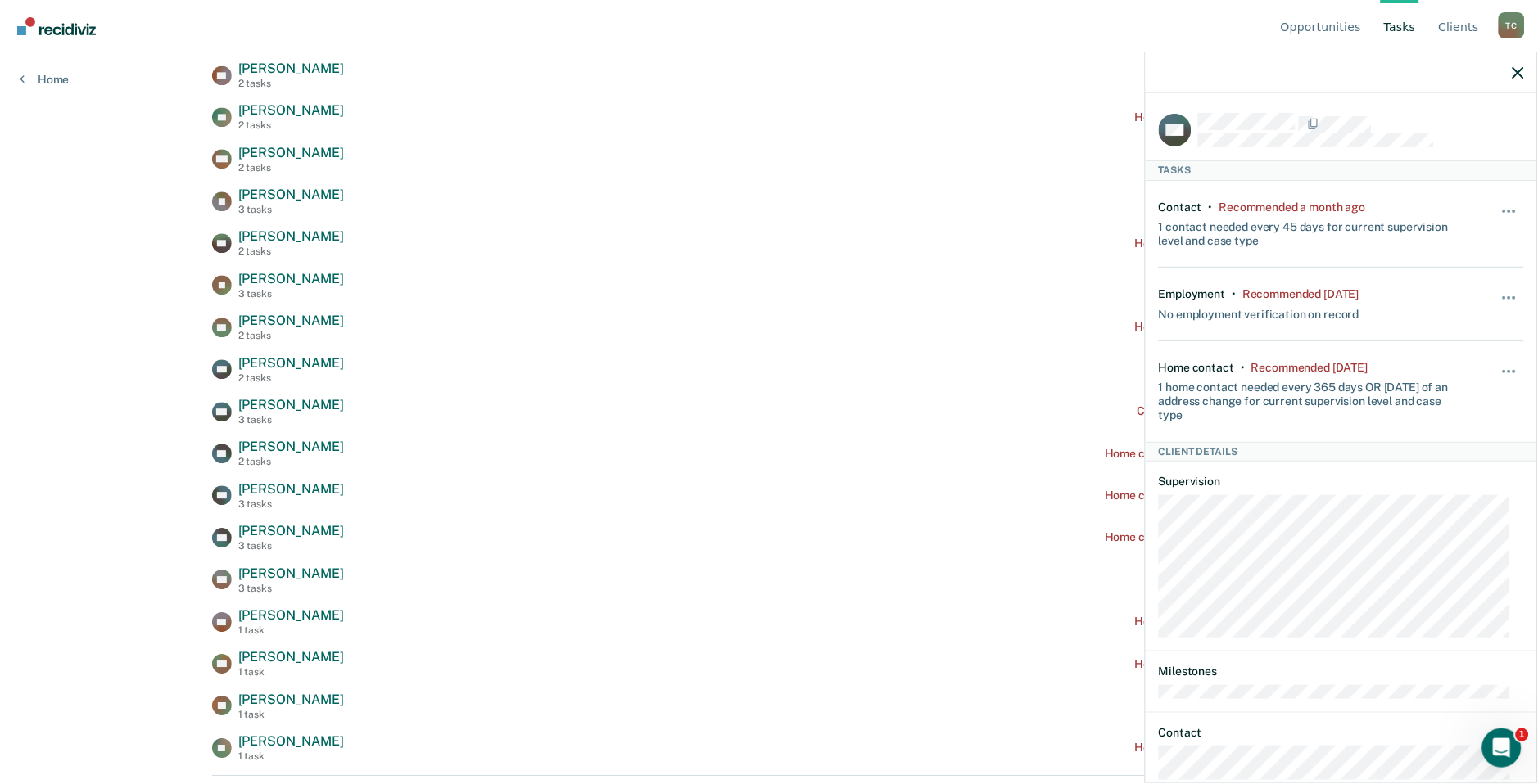
click at [249, 455] on span "[PERSON_NAME]" at bounding box center [291, 446] width 105 height 15
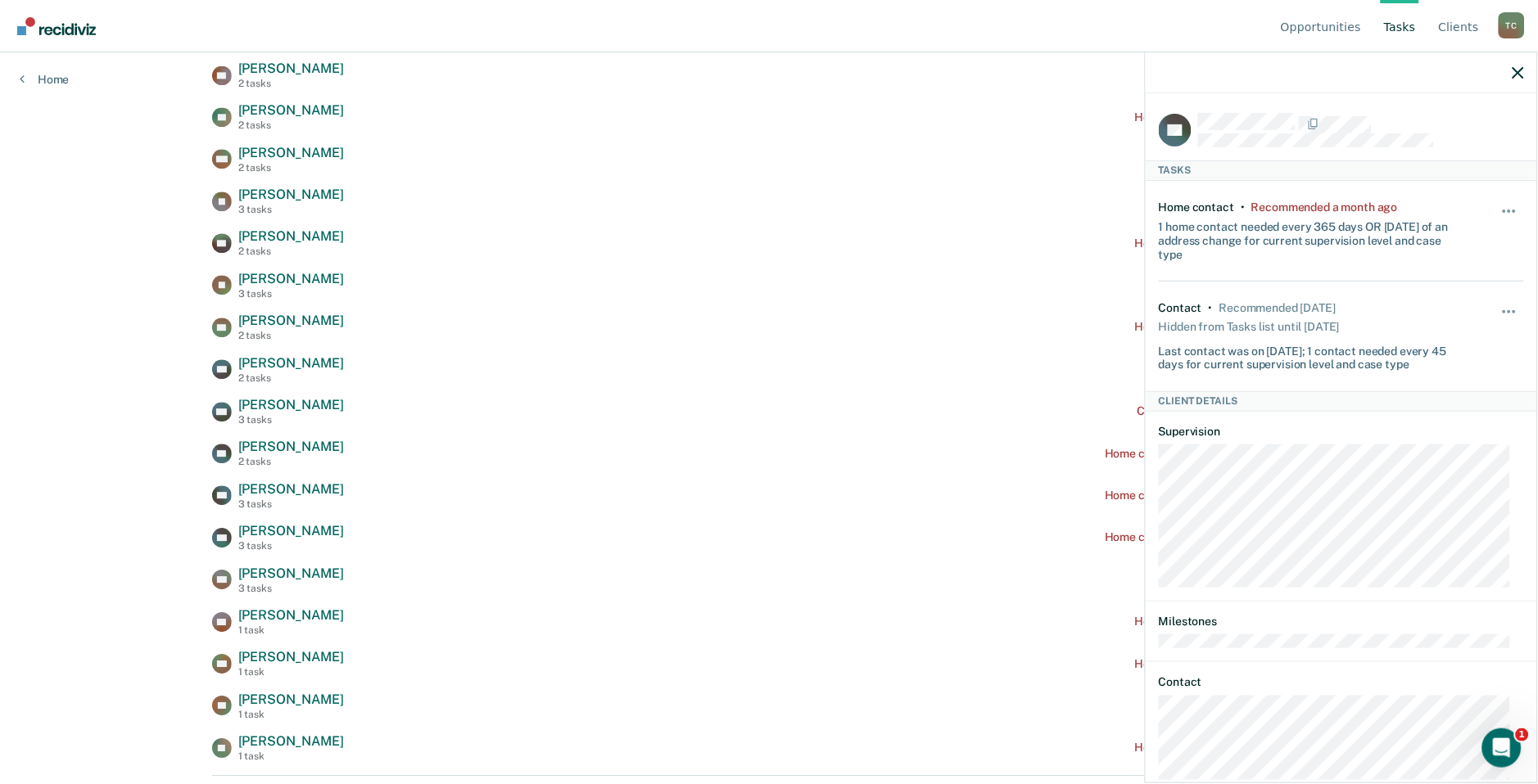
click at [1501, 78] on div at bounding box center [1341, 73] width 392 height 41
click at [1510, 71] on div at bounding box center [1341, 73] width 392 height 41
click at [1522, 67] on icon "button" at bounding box center [1518, 73] width 11 height 11
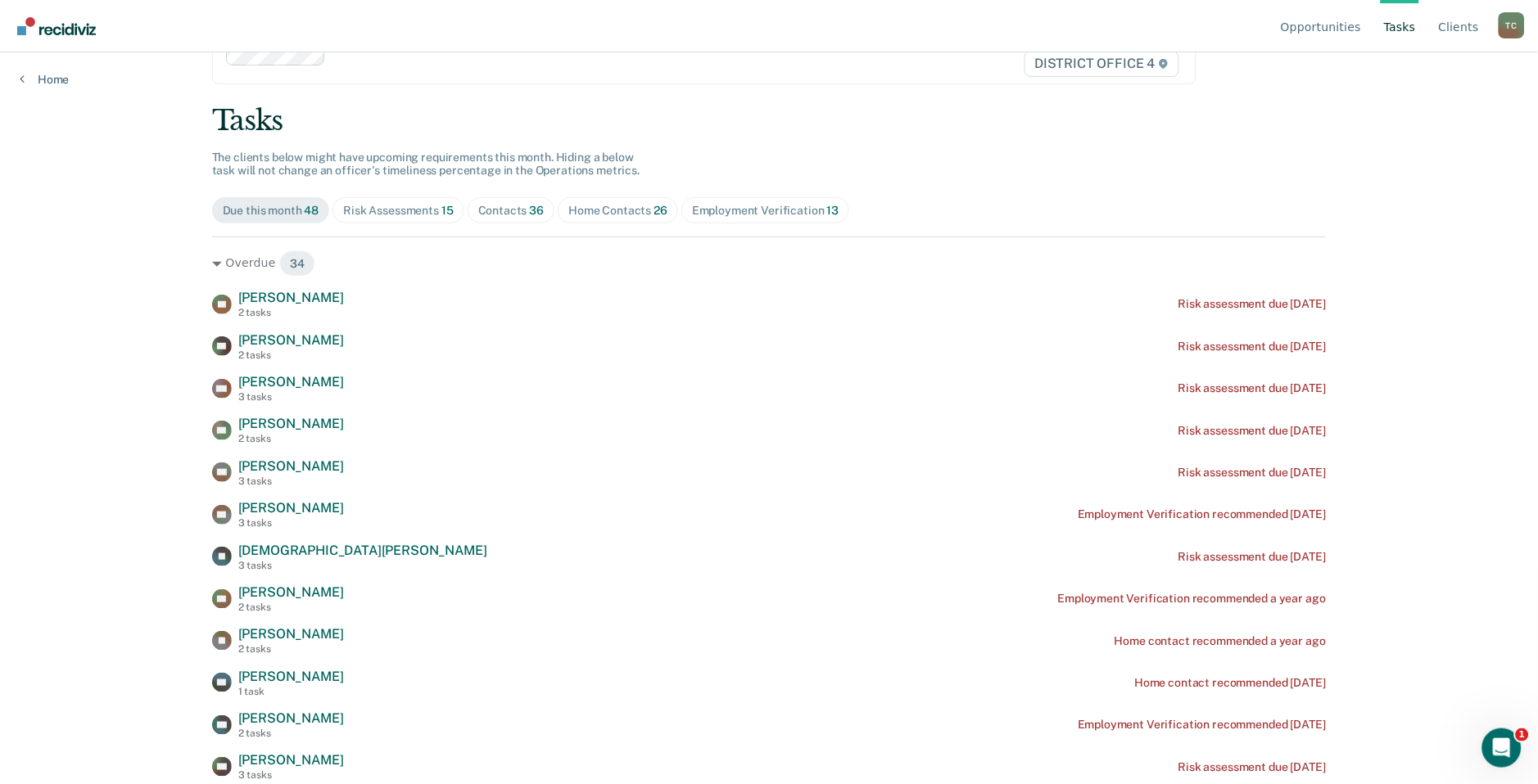
scroll to position [0, 0]
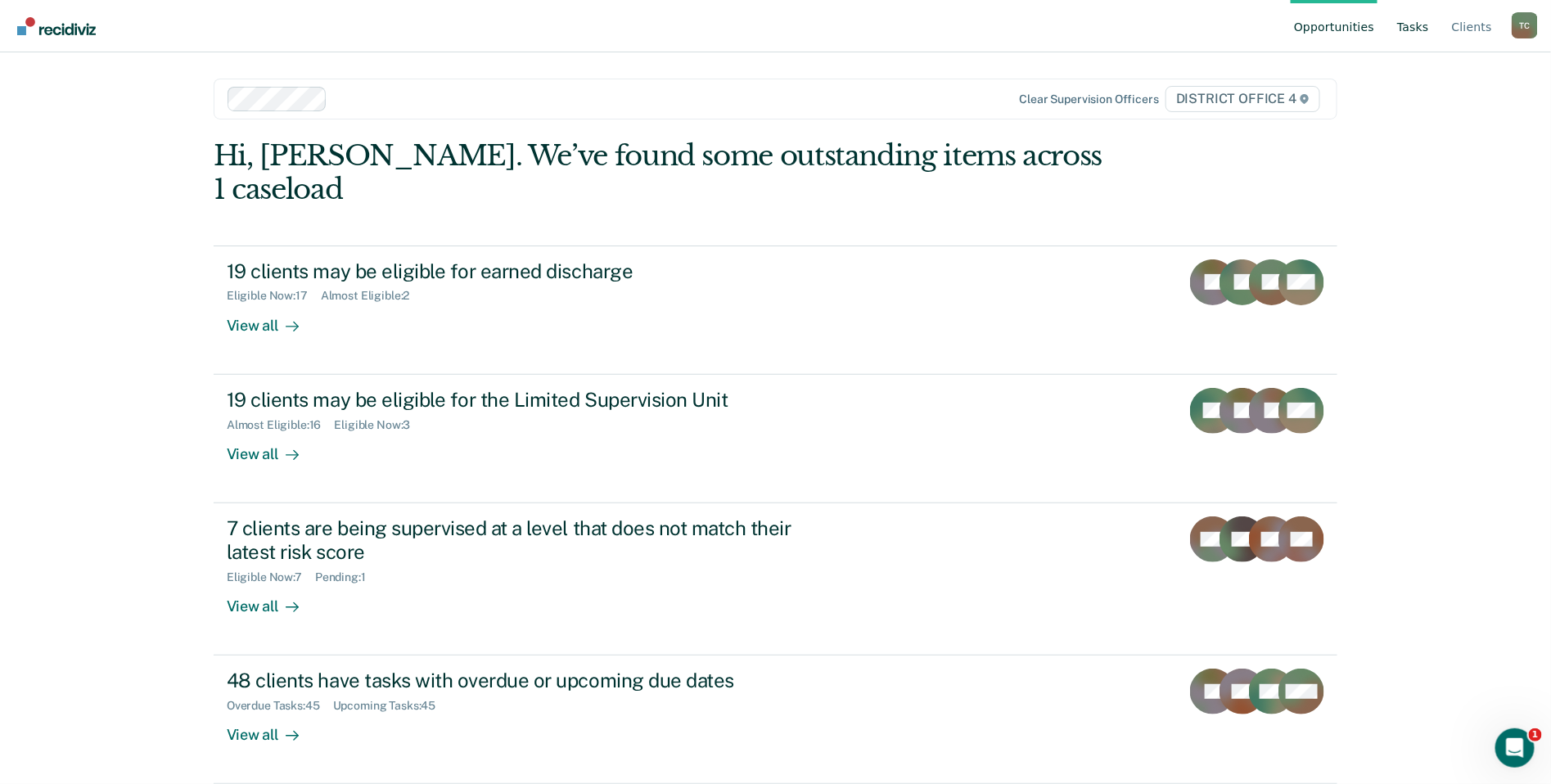
click at [1427, 34] on link "Tasks" at bounding box center [1413, 26] width 38 height 53
